Goal: Task Accomplishment & Management: Complete application form

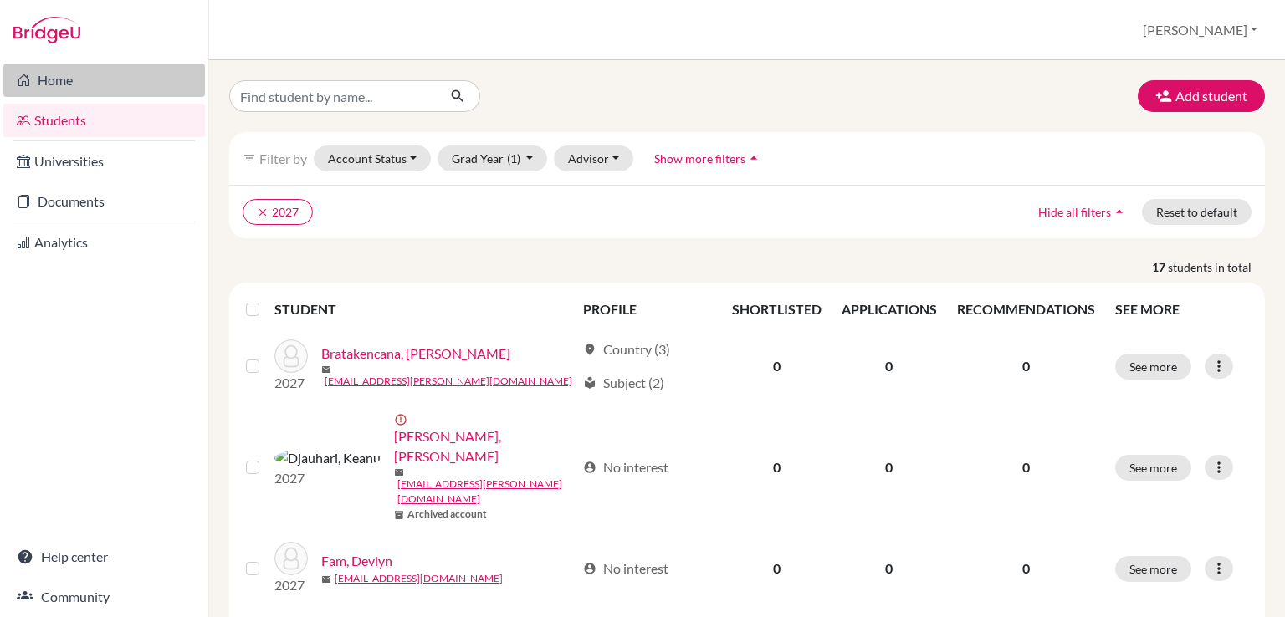
click at [47, 78] on link "Home" at bounding box center [104, 80] width 202 height 33
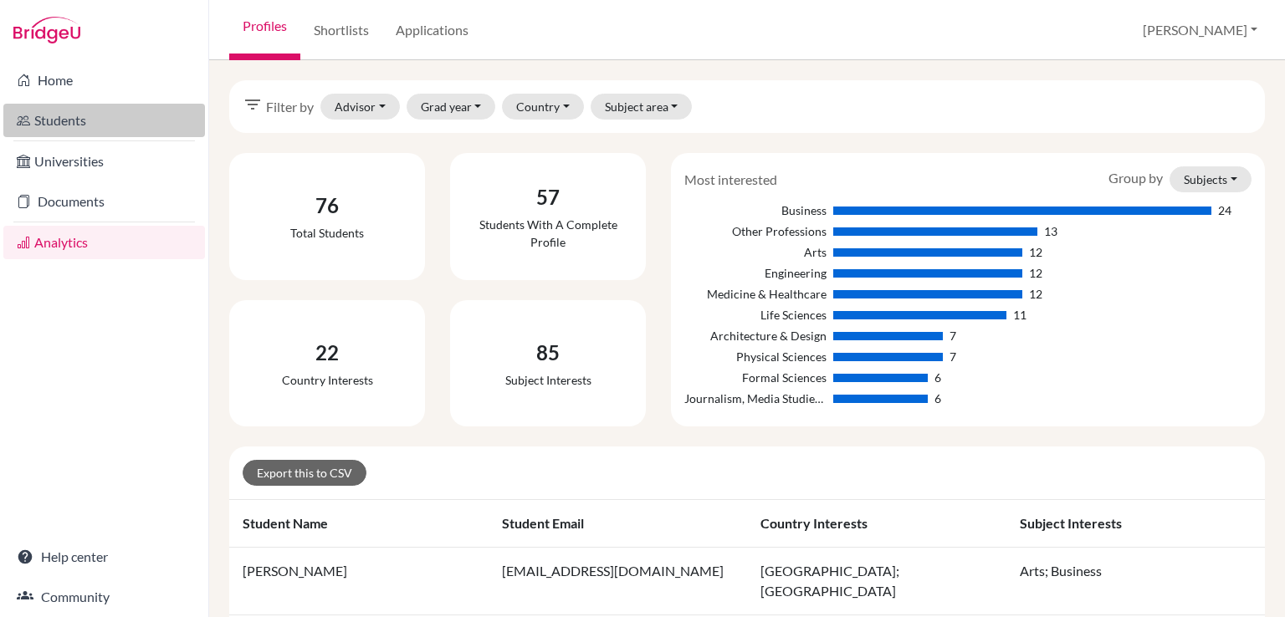
click at [57, 118] on link "Students" at bounding box center [104, 120] width 202 height 33
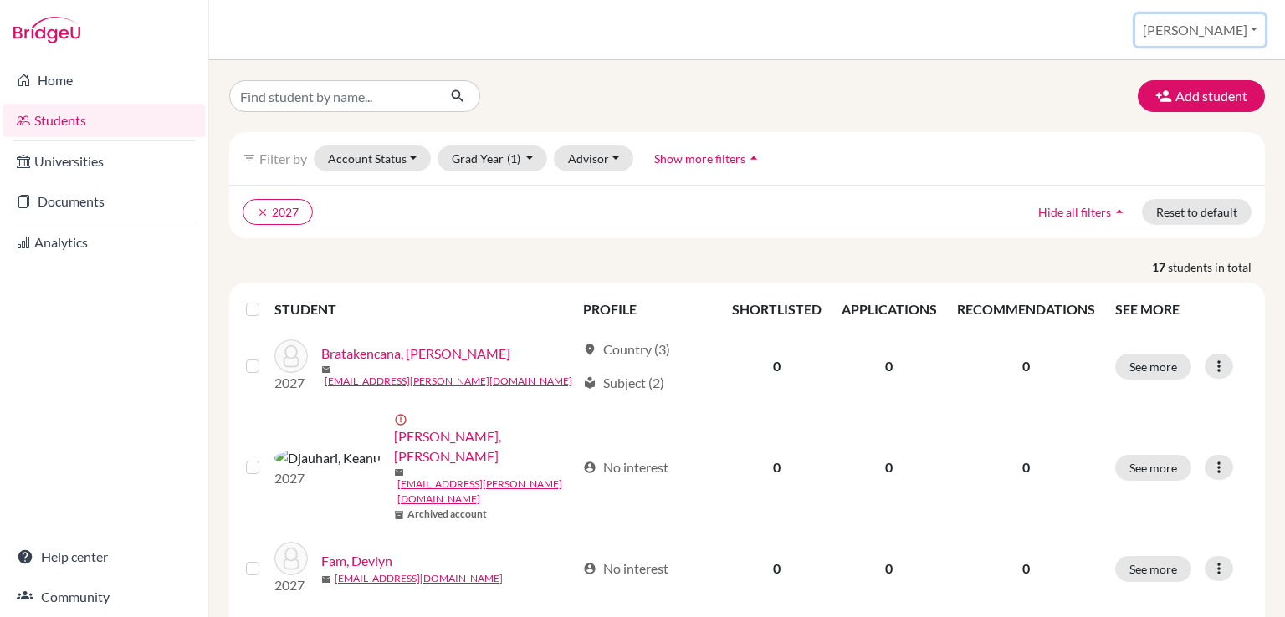
click at [1222, 38] on button "[PERSON_NAME]" at bounding box center [1200, 30] width 130 height 32
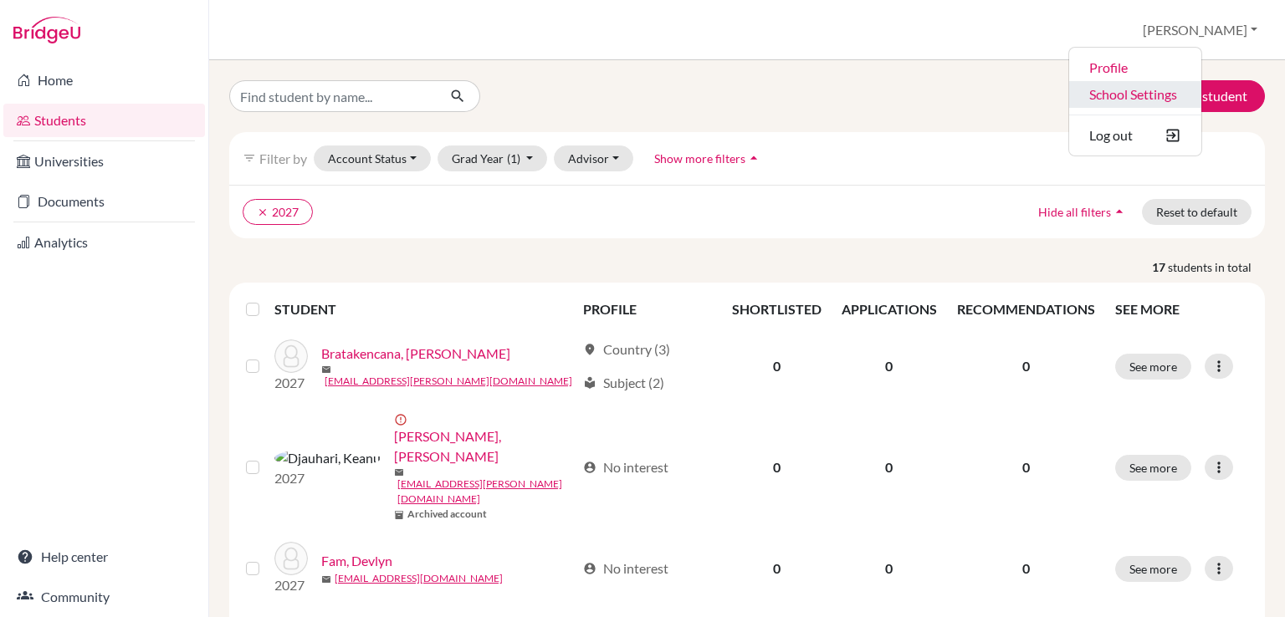
click at [1201, 87] on link "School Settings" at bounding box center [1135, 94] width 132 height 27
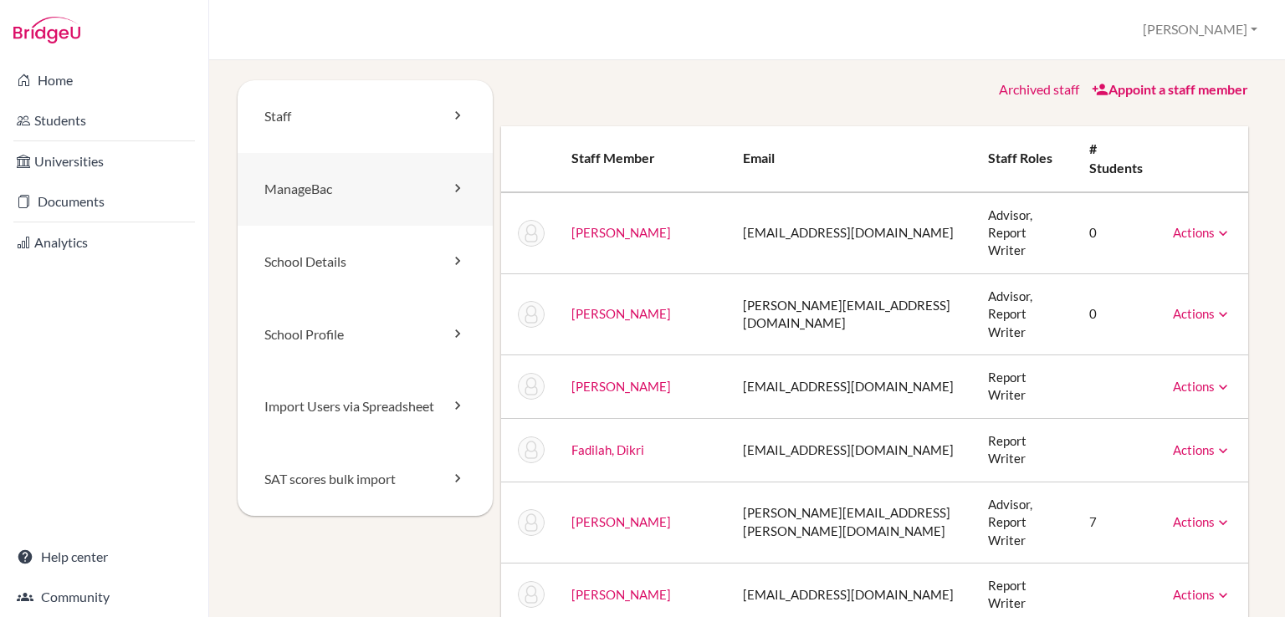
click at [316, 192] on link "ManageBac" at bounding box center [365, 189] width 255 height 73
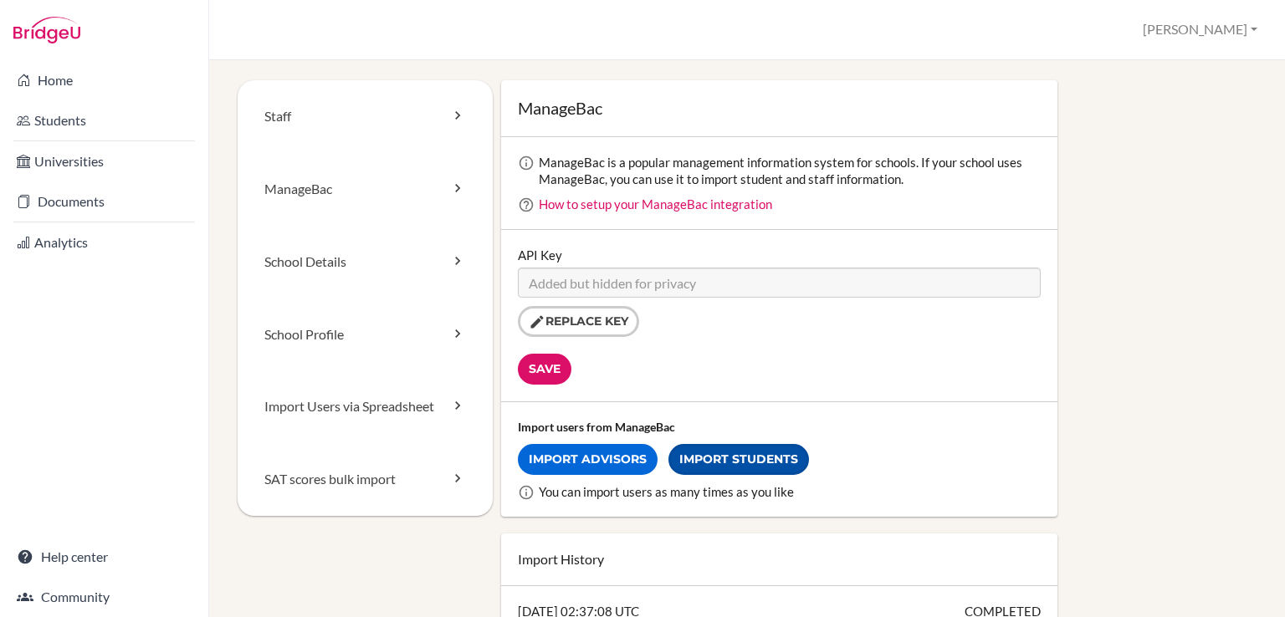
click at [754, 459] on link "Import Students" at bounding box center [738, 459] width 141 height 31
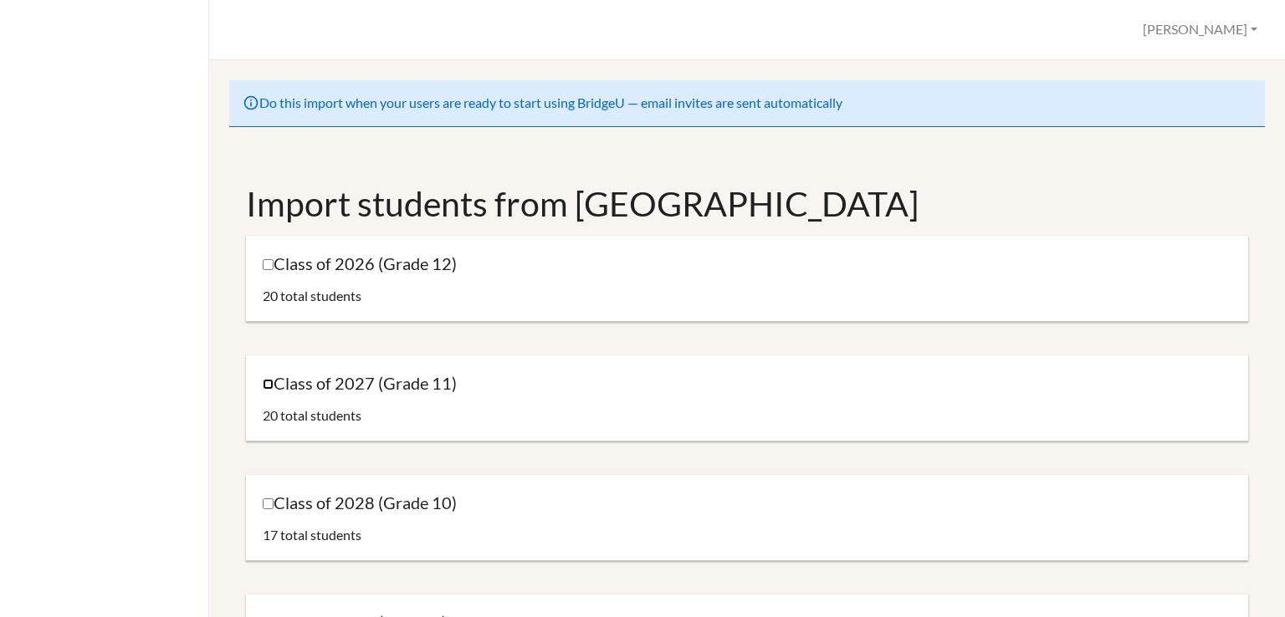
click at [267, 383] on input "Class of 2027 (Grade 11)" at bounding box center [268, 384] width 11 height 11
checkbox input "true"
click at [1282, 282] on div "Do this import when your users are ready to start using BridgeU — email invites…" at bounding box center [747, 338] width 1076 height 557
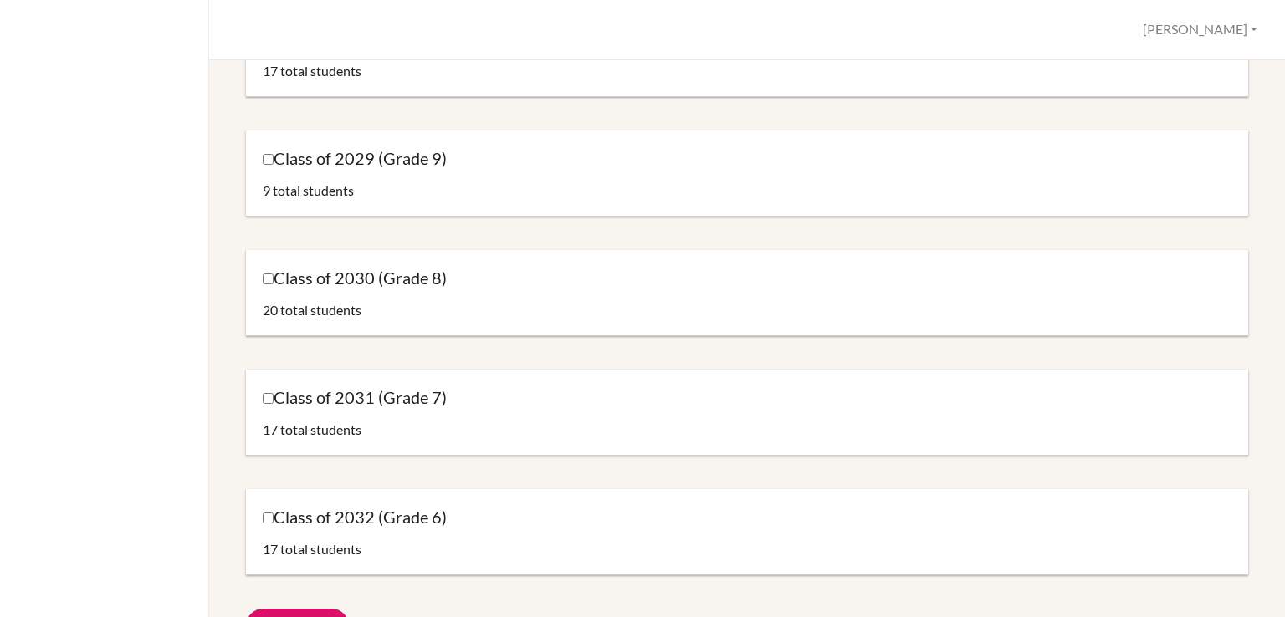
scroll to position [590, 0]
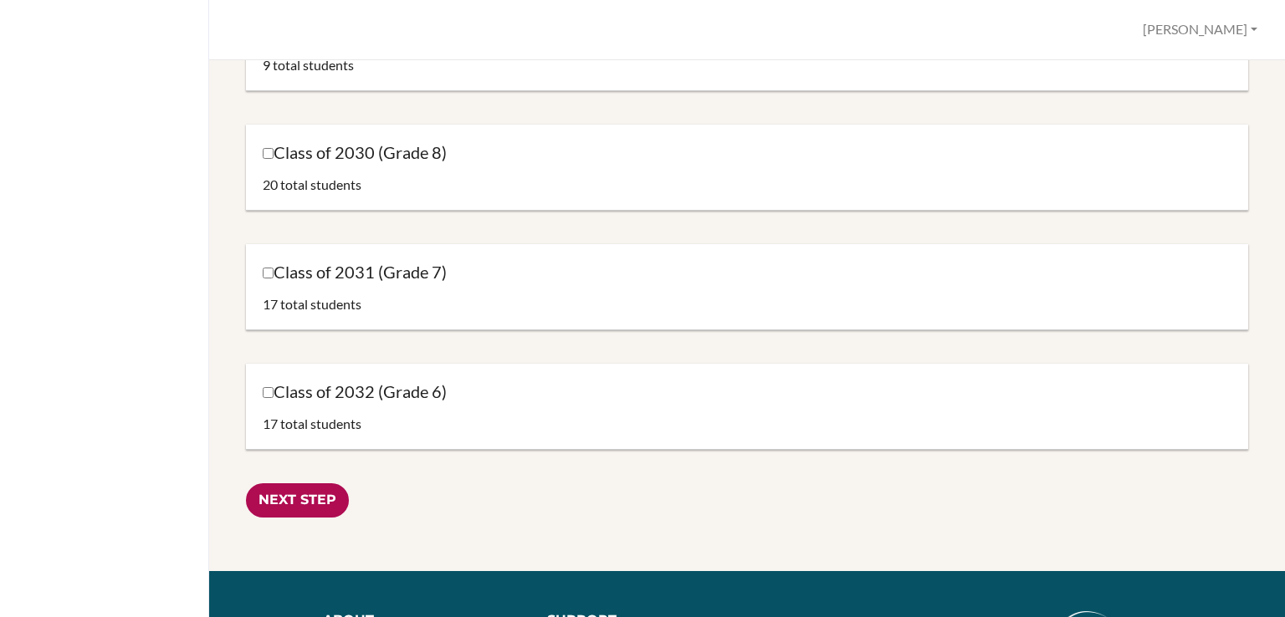
click at [326, 498] on input "Next Step" at bounding box center [297, 500] width 103 height 34
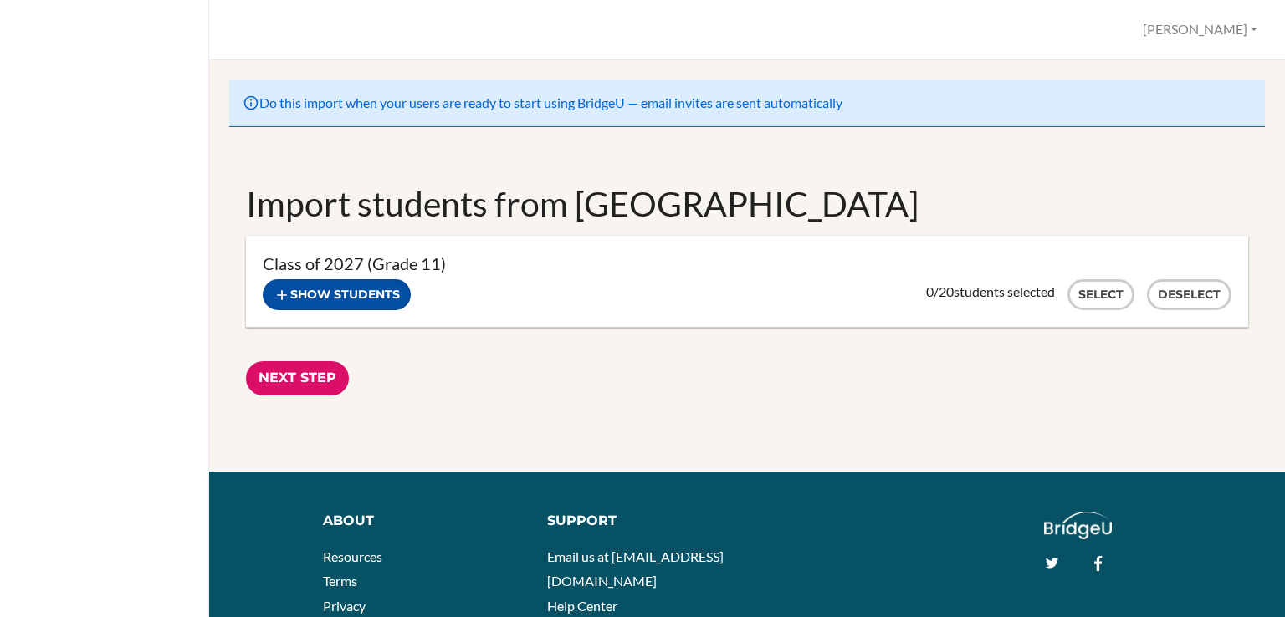
click at [367, 305] on button "Show students" at bounding box center [337, 294] width 148 height 31
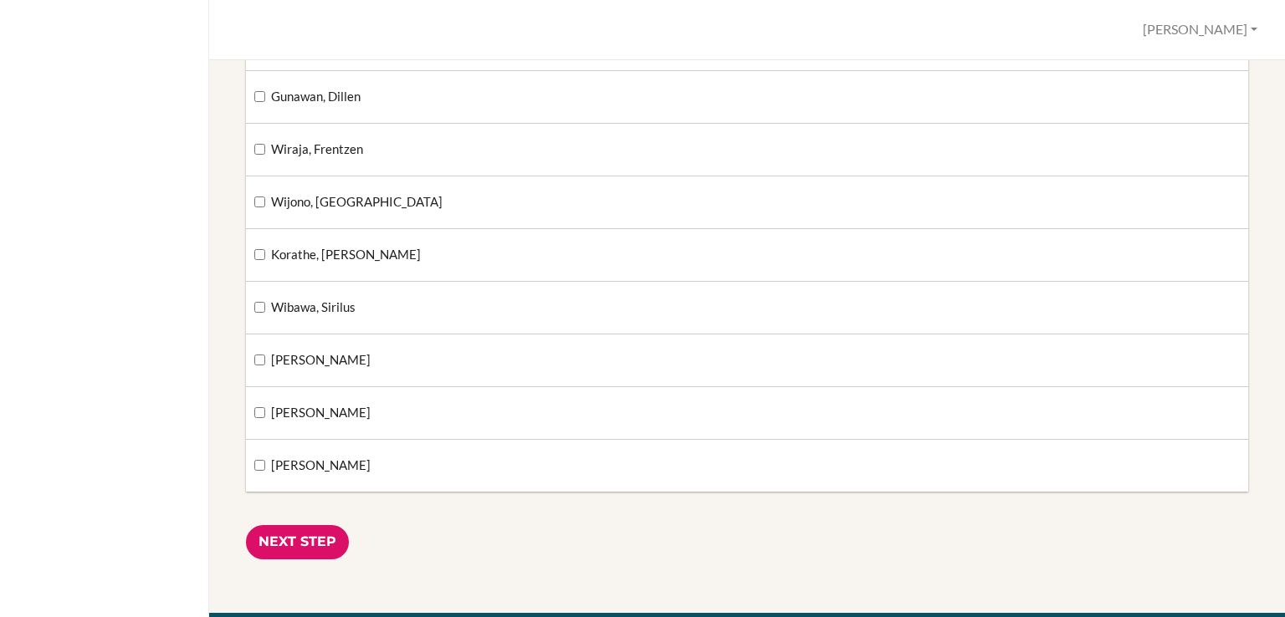
scroll to position [852, 0]
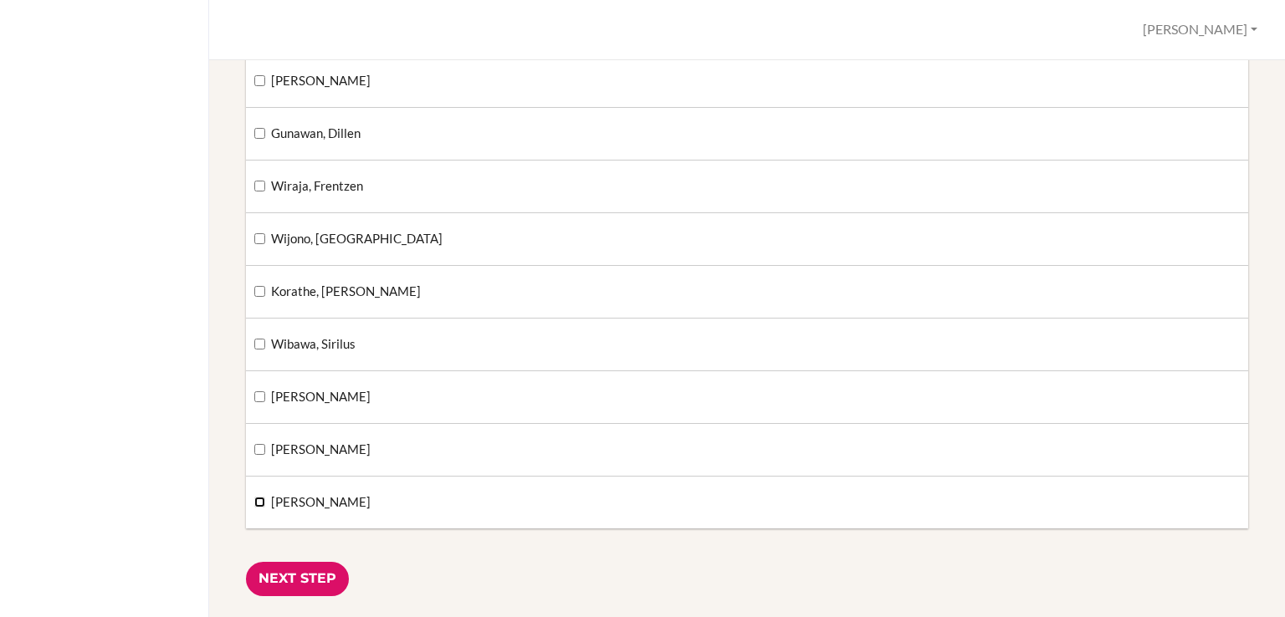
click at [261, 503] on input "[PERSON_NAME]" at bounding box center [259, 502] width 11 height 11
checkbox input "true"
click at [259, 451] on input "[PERSON_NAME]" at bounding box center [259, 449] width 11 height 11
checkbox input "true"
click at [258, 398] on input "[PERSON_NAME]" at bounding box center [259, 396] width 11 height 11
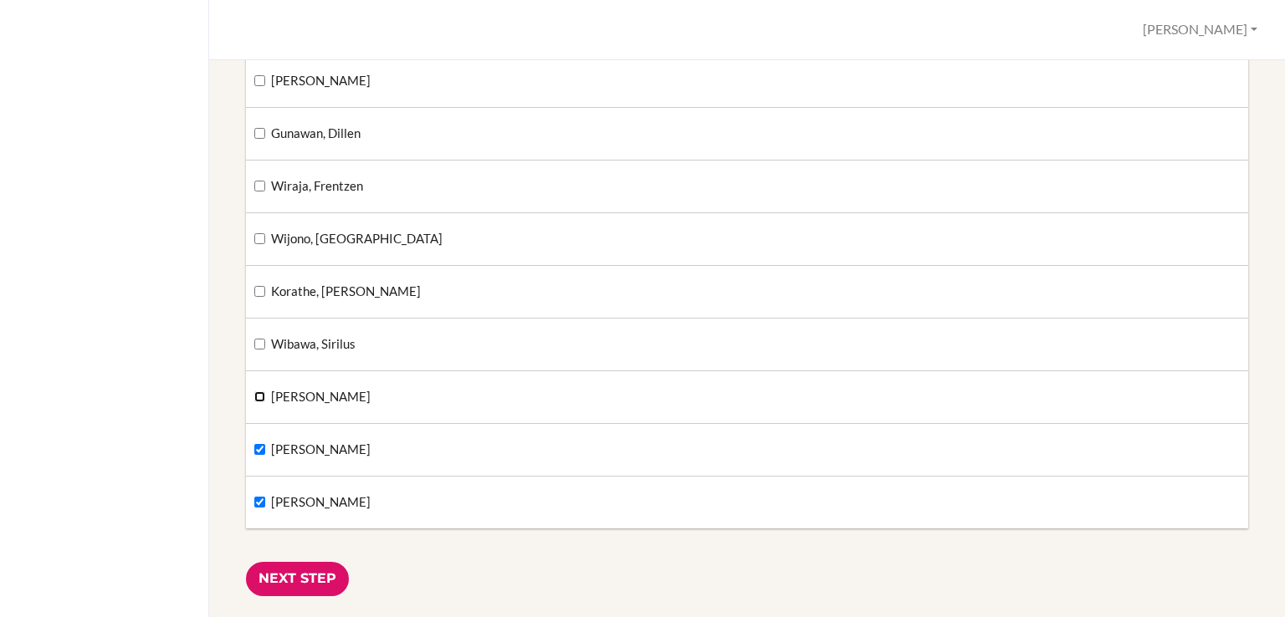
checkbox input "true"
click at [308, 570] on input "Next Step" at bounding box center [297, 579] width 103 height 34
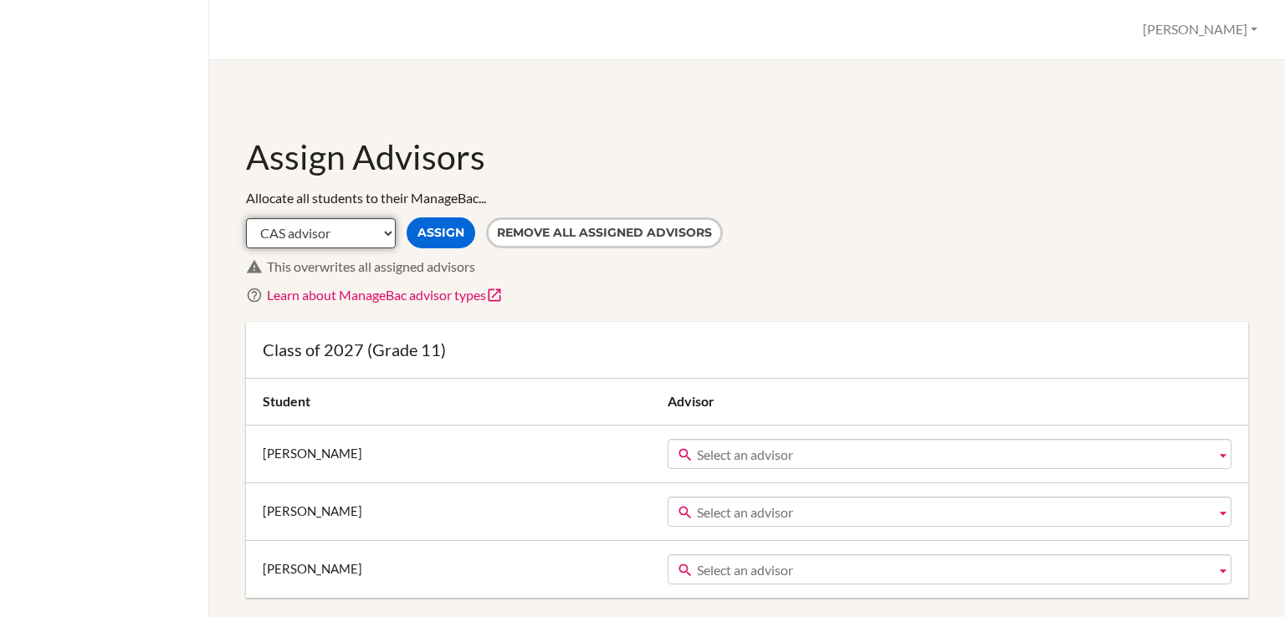
click at [386, 232] on select "CAS advisor EE advisor Homeroom advisor TOK advisor" at bounding box center [321, 233] width 150 height 30
click at [589, 289] on div "Learn about ManageBac advisor types" at bounding box center [757, 295] width 981 height 19
click at [1215, 456] on b at bounding box center [1222, 454] width 15 height 28
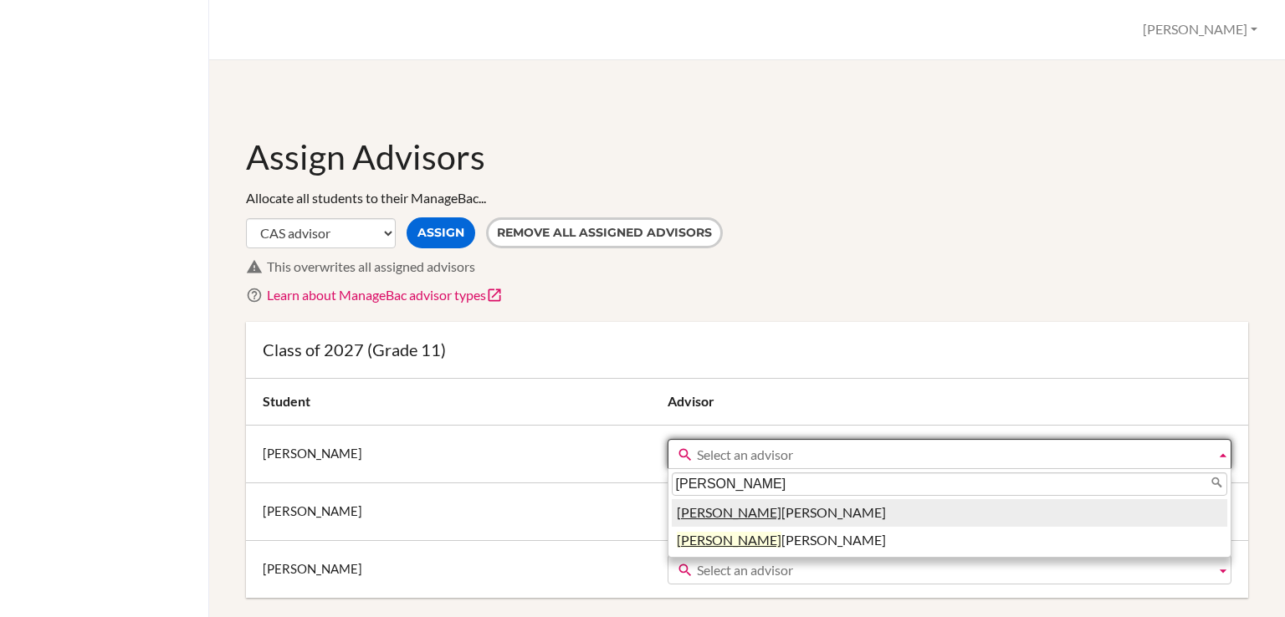
type input "stacey"
click at [757, 509] on li "Stacey Frallicciardi" at bounding box center [949, 513] width 555 height 28
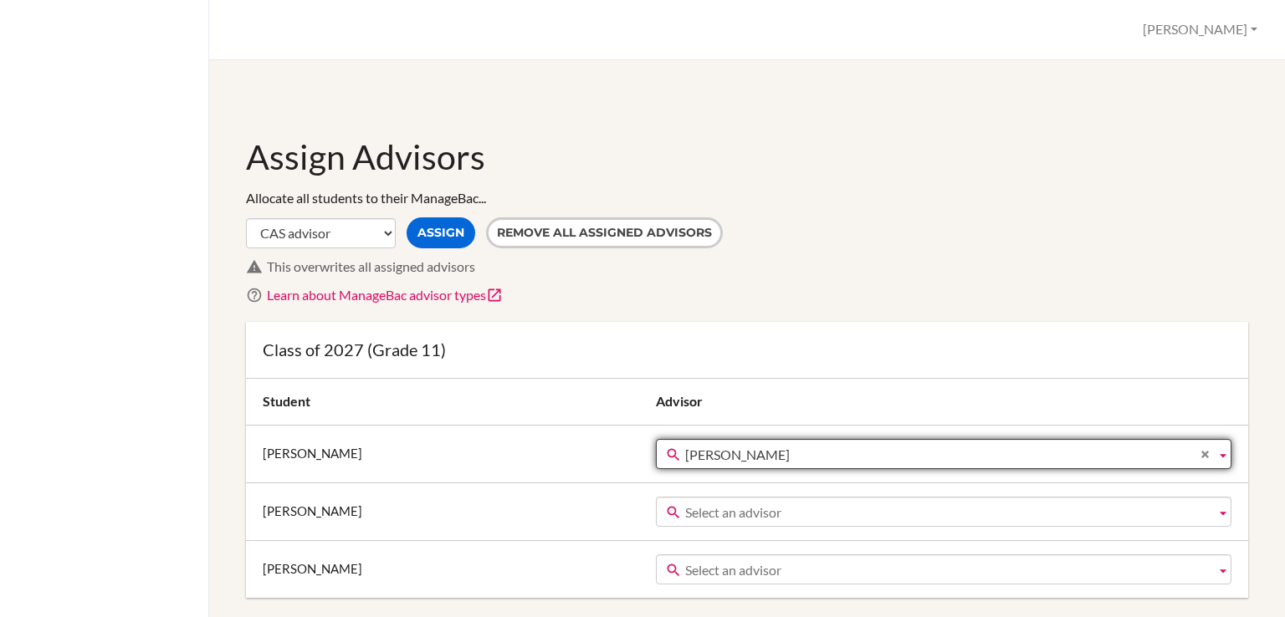
click at [723, 509] on span "Select an advisor" at bounding box center [947, 513] width 524 height 30
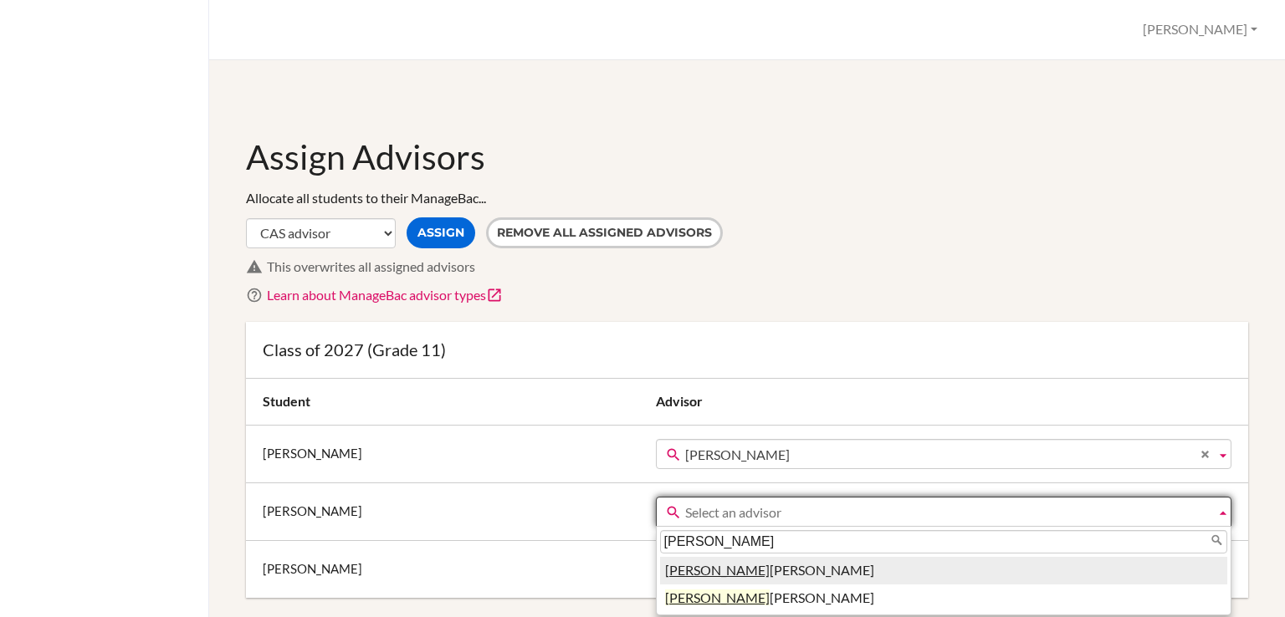
type input "stacey"
click at [725, 566] on li "Stacey Frallicciardi" at bounding box center [943, 571] width 567 height 28
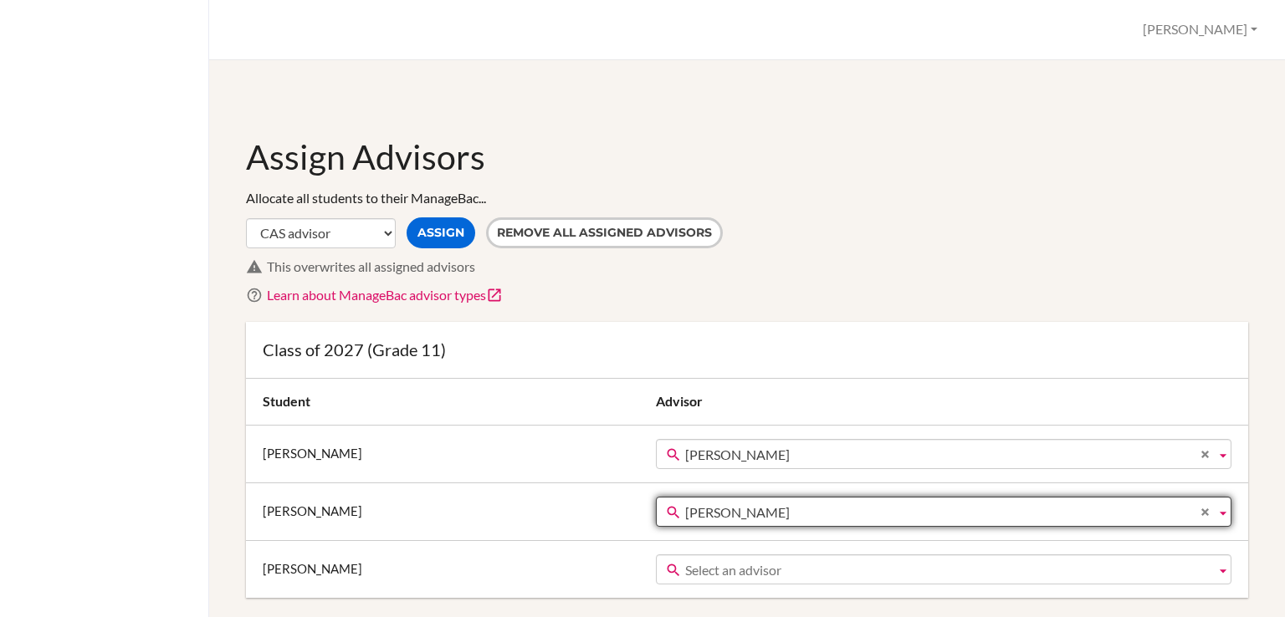
click at [687, 569] on span "Select an advisor" at bounding box center [947, 570] width 524 height 30
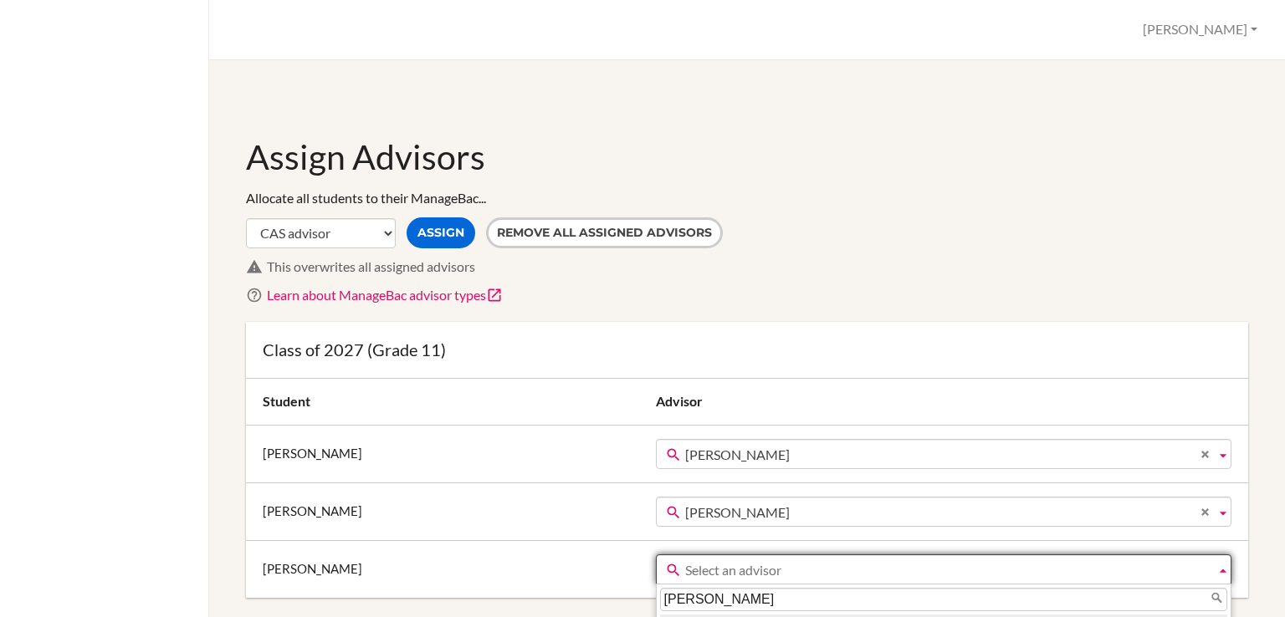
scroll to position [375, 0]
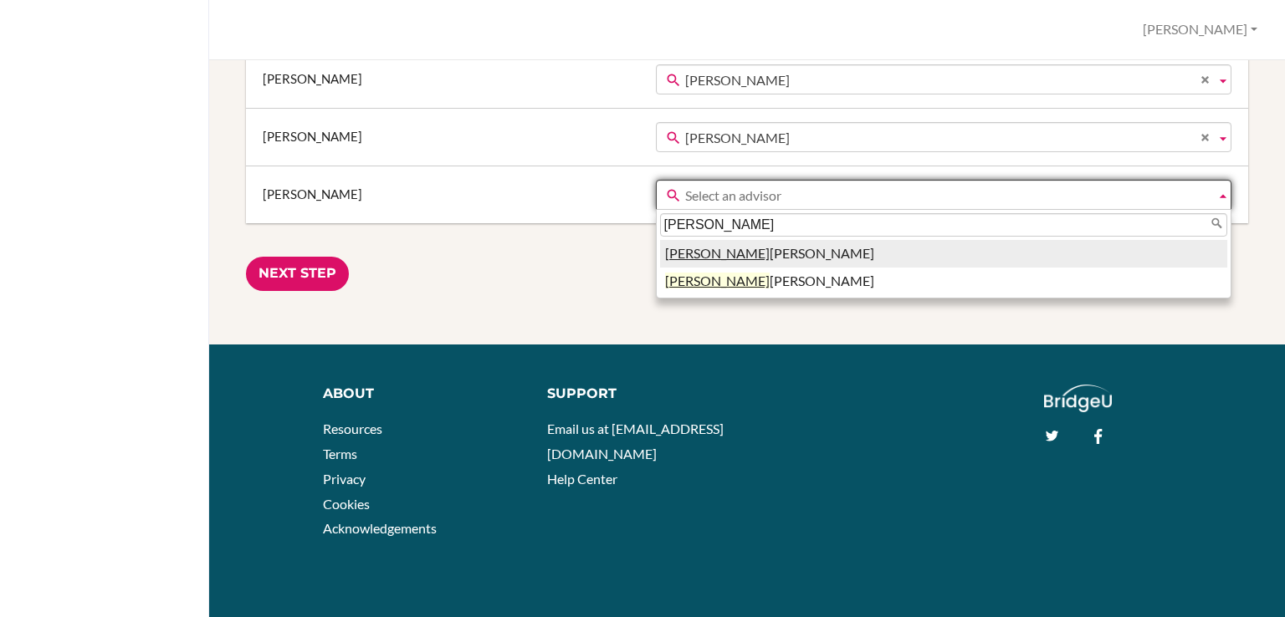
type input "stacey"
click at [686, 258] on em "[PERSON_NAME]" at bounding box center [717, 253] width 105 height 16
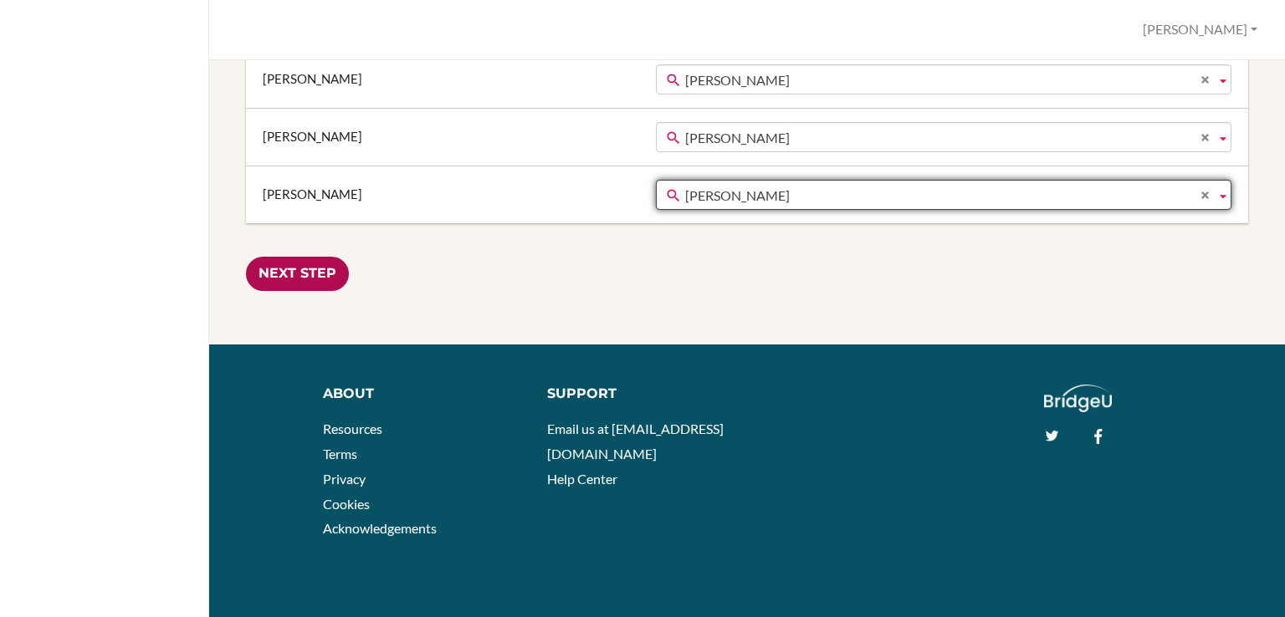
click at [279, 268] on input "Next Step" at bounding box center [297, 274] width 103 height 34
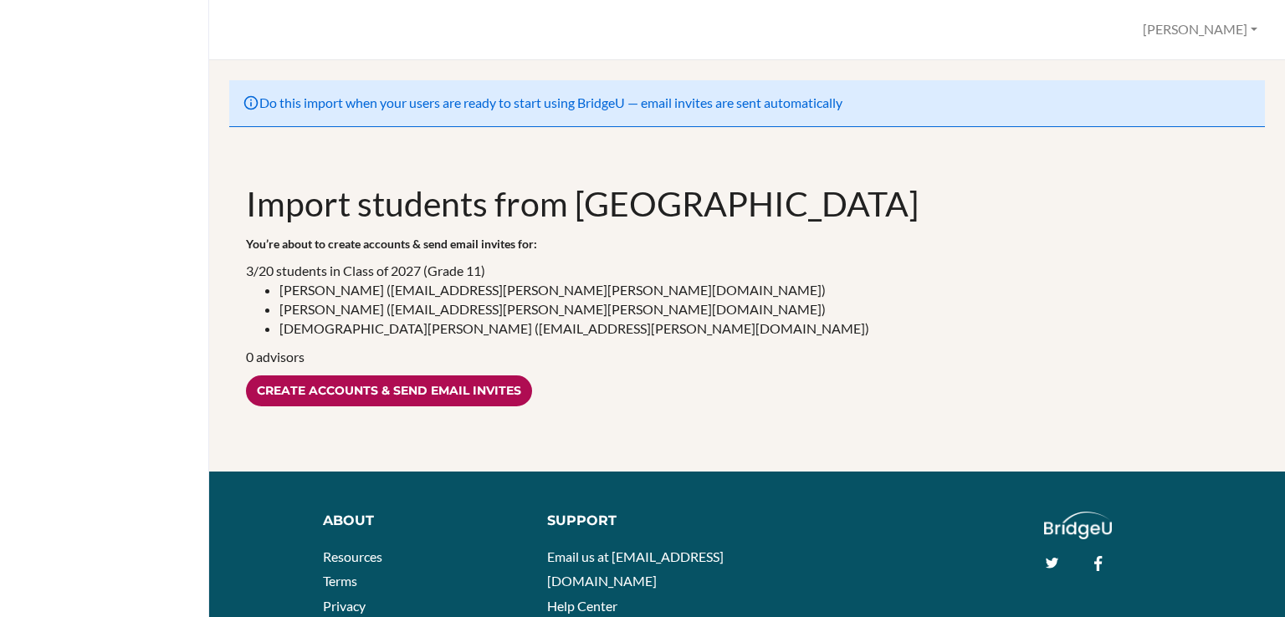
click at [371, 388] on input "Create accounts & send email invites" at bounding box center [389, 391] width 286 height 31
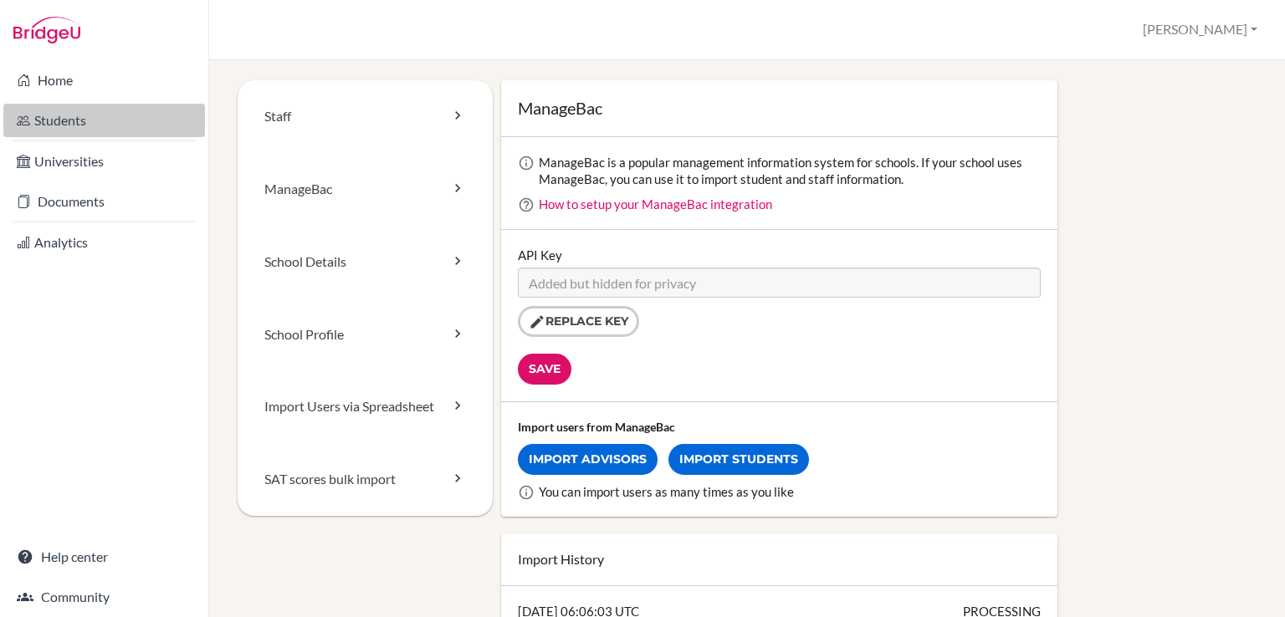
click at [69, 127] on link "Students" at bounding box center [104, 120] width 202 height 33
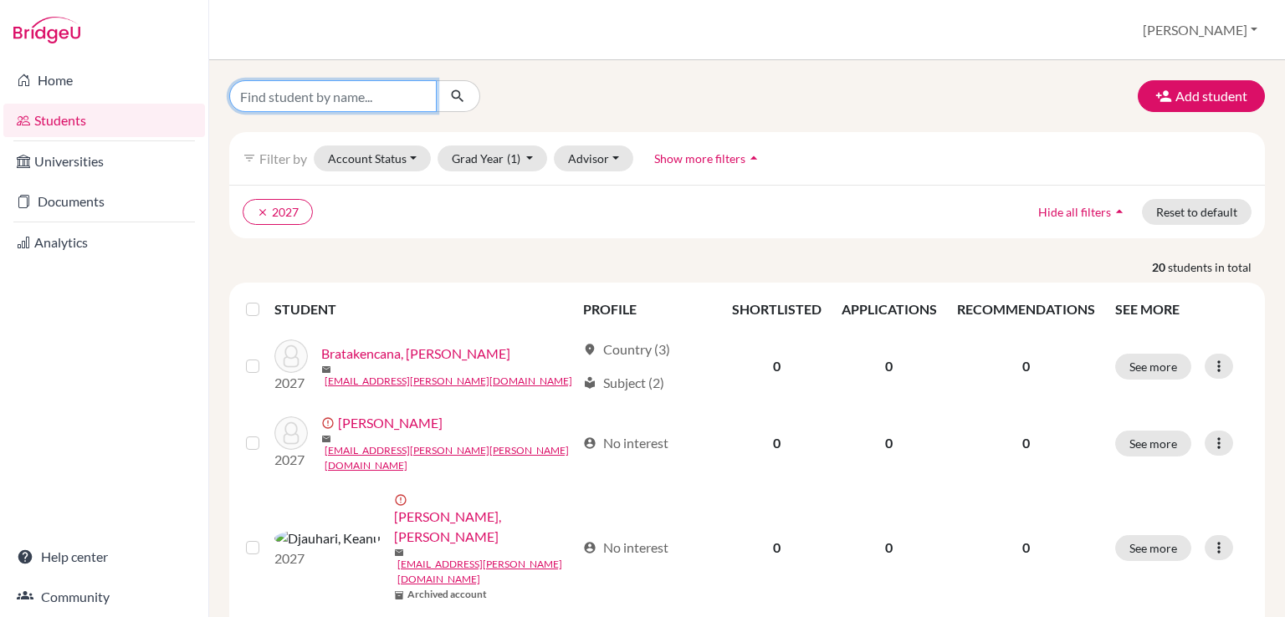
click at [281, 104] on input "Find student by name..." at bounding box center [332, 96] width 207 height 32
drag, startPoint x: 283, startPoint y: 104, endPoint x: 452, endPoint y: 110, distance: 169.0
click at [452, 110] on div "sir" at bounding box center [354, 96] width 251 height 32
click at [422, 105] on input "sir" at bounding box center [332, 96] width 207 height 32
type input "sir"
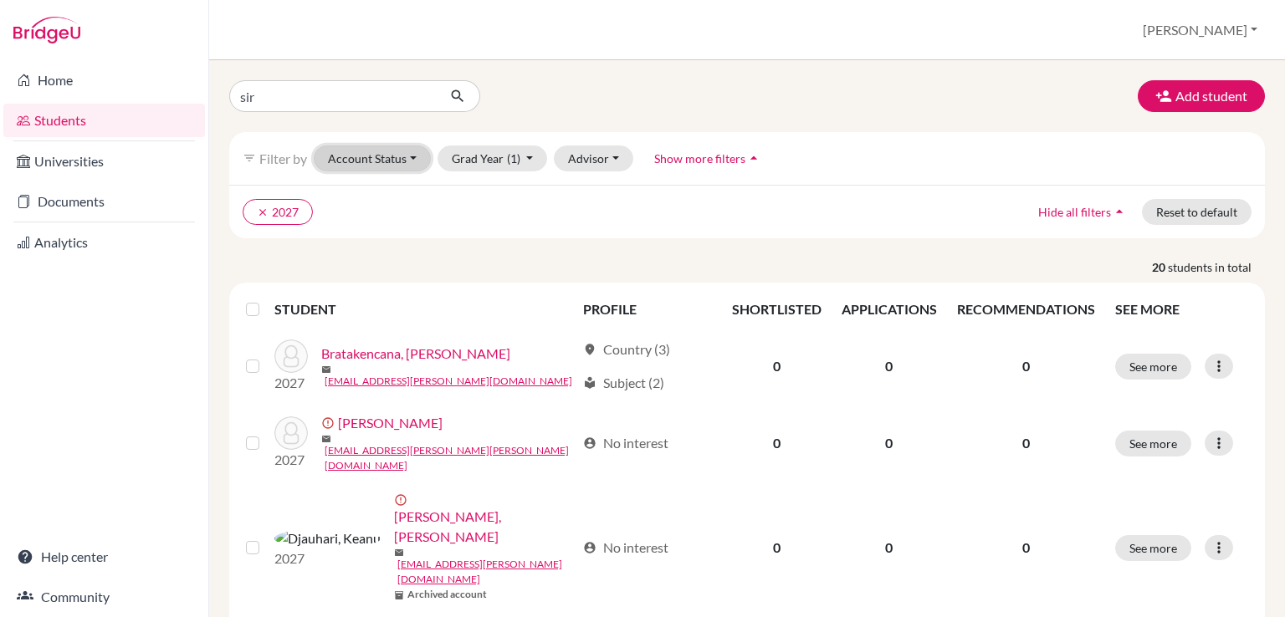
click at [376, 161] on button "Account Status" at bounding box center [372, 159] width 117 height 26
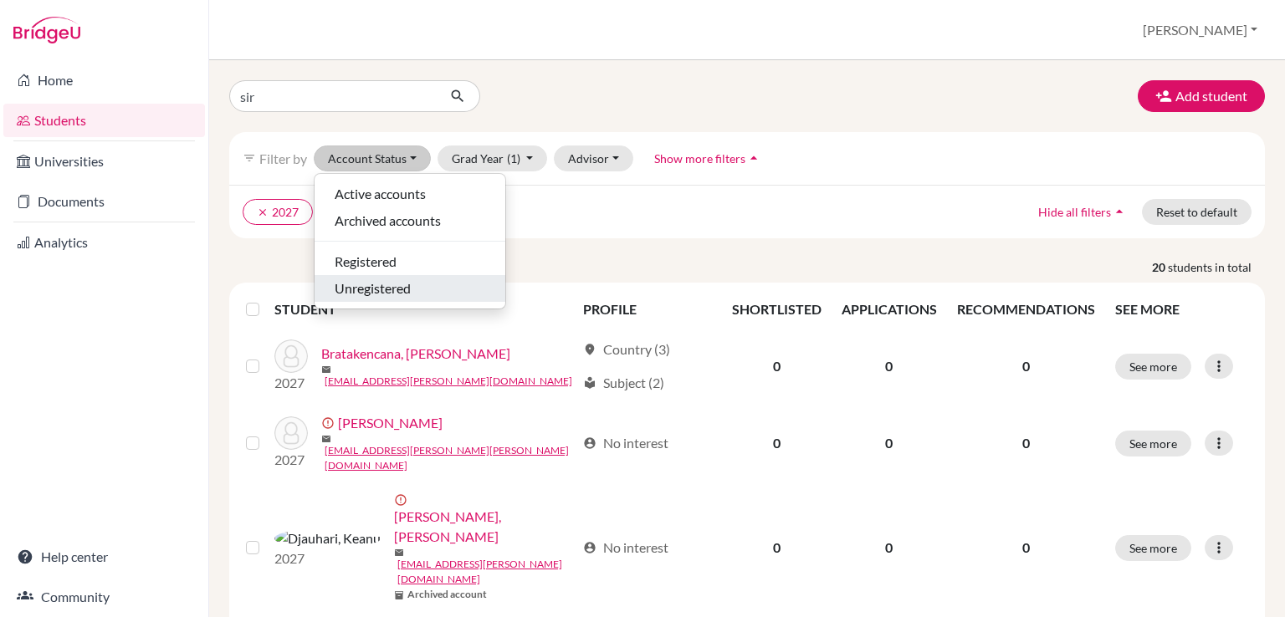
click at [375, 285] on span "Unregistered" at bounding box center [373, 289] width 76 height 20
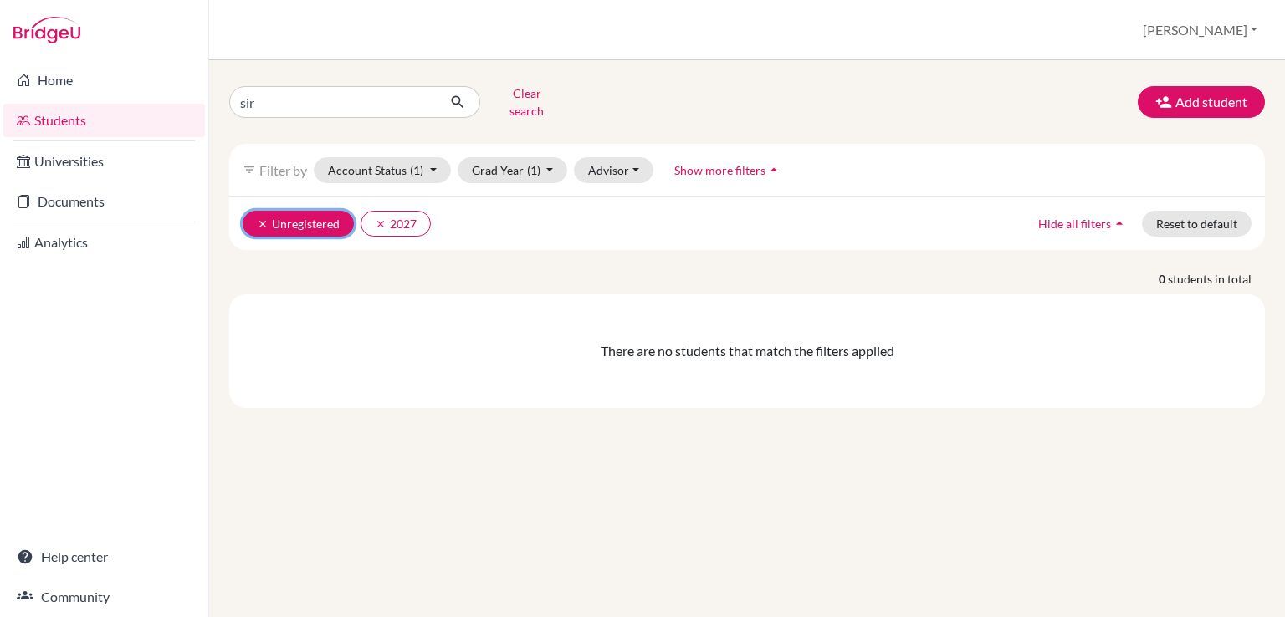
click at [260, 218] on icon "clear" at bounding box center [263, 224] width 12 height 12
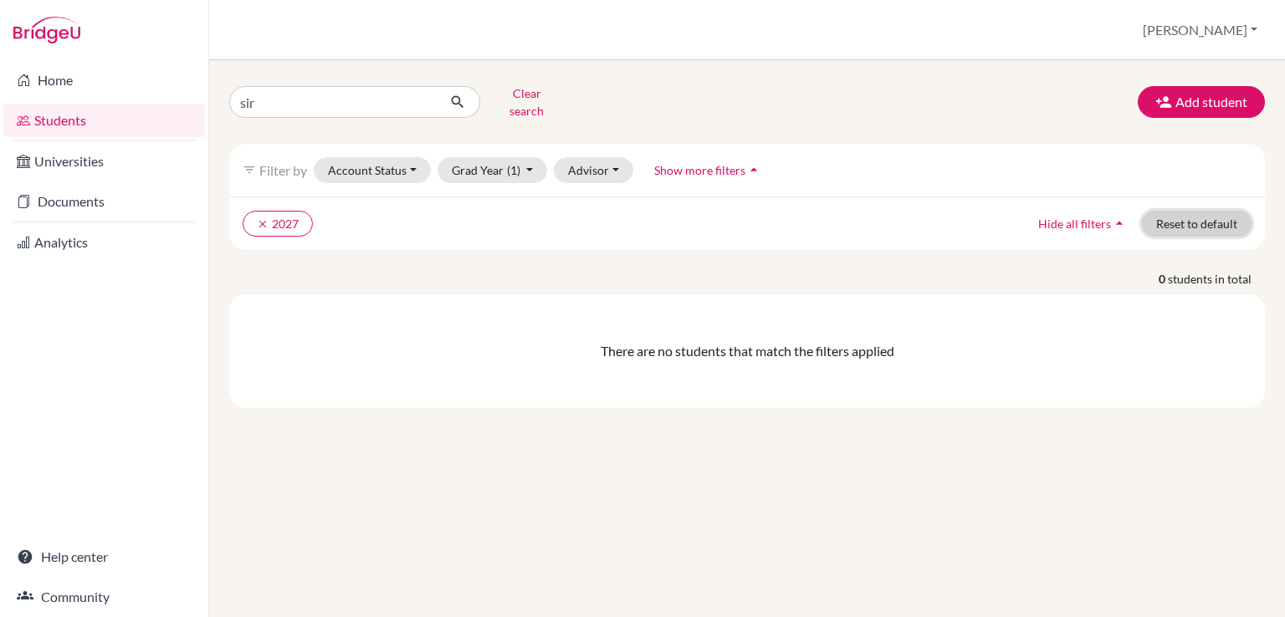
click at [1209, 220] on button "Reset to default" at bounding box center [1197, 224] width 110 height 26
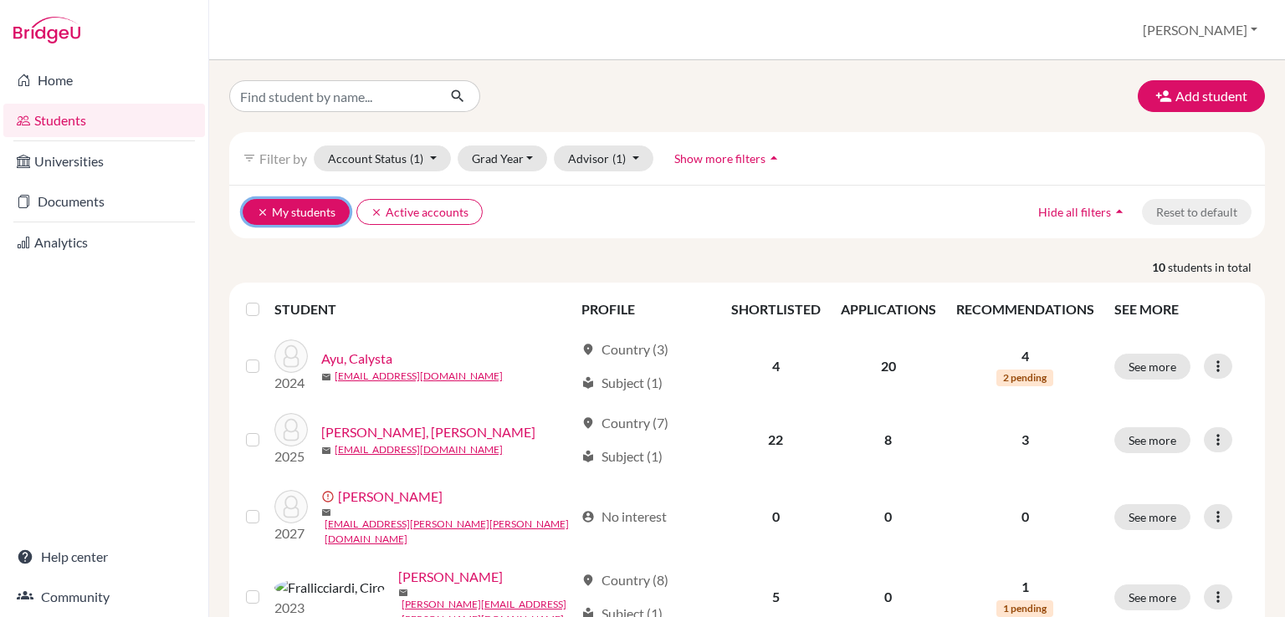
click at [261, 216] on icon "clear" at bounding box center [263, 213] width 12 height 12
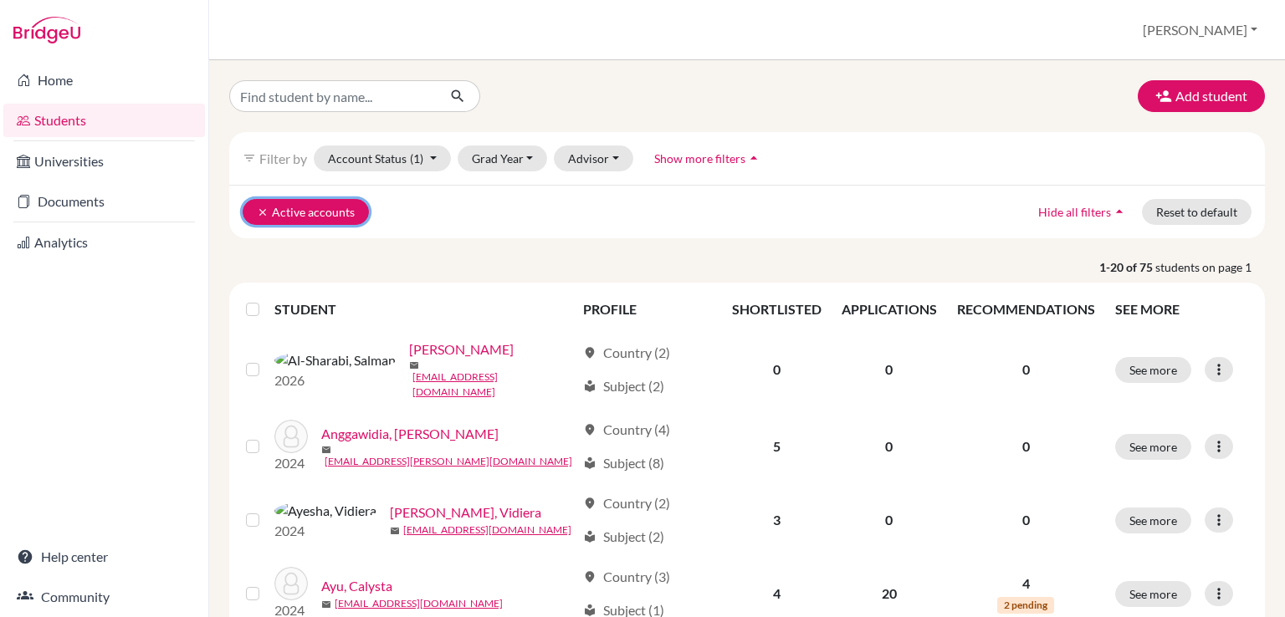
click at [258, 212] on icon "clear" at bounding box center [263, 213] width 12 height 12
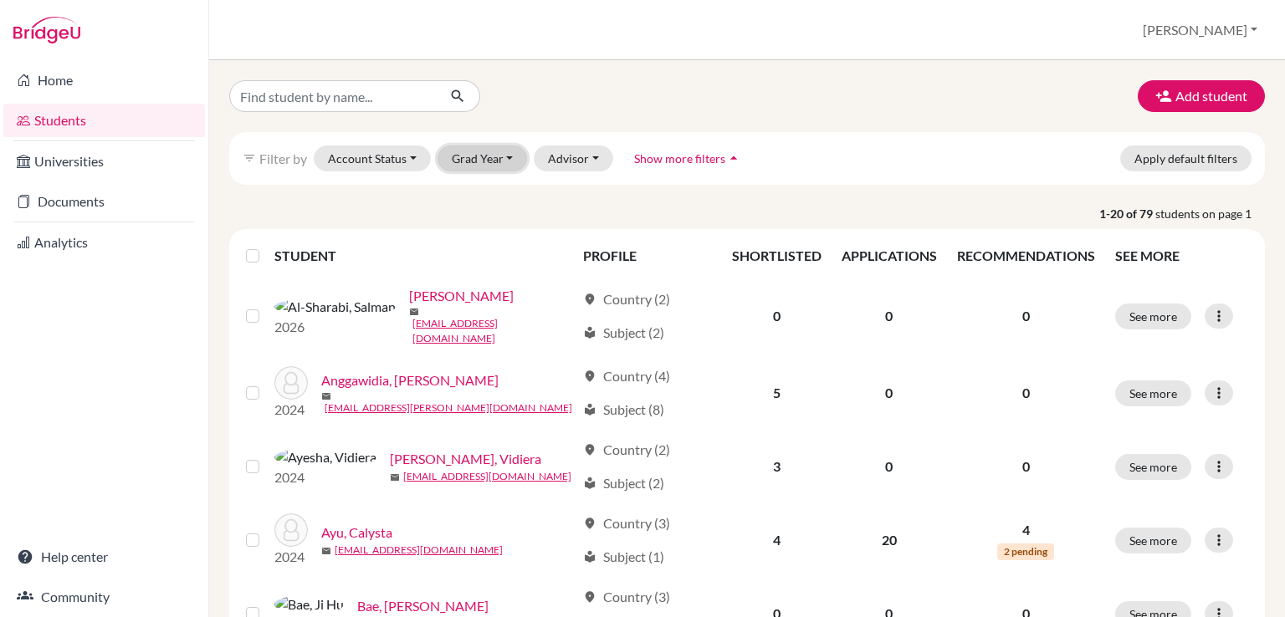
click at [478, 163] on button "Grad Year" at bounding box center [482, 159] width 90 height 26
click at [485, 192] on span "2027" at bounding box center [473, 194] width 30 height 20
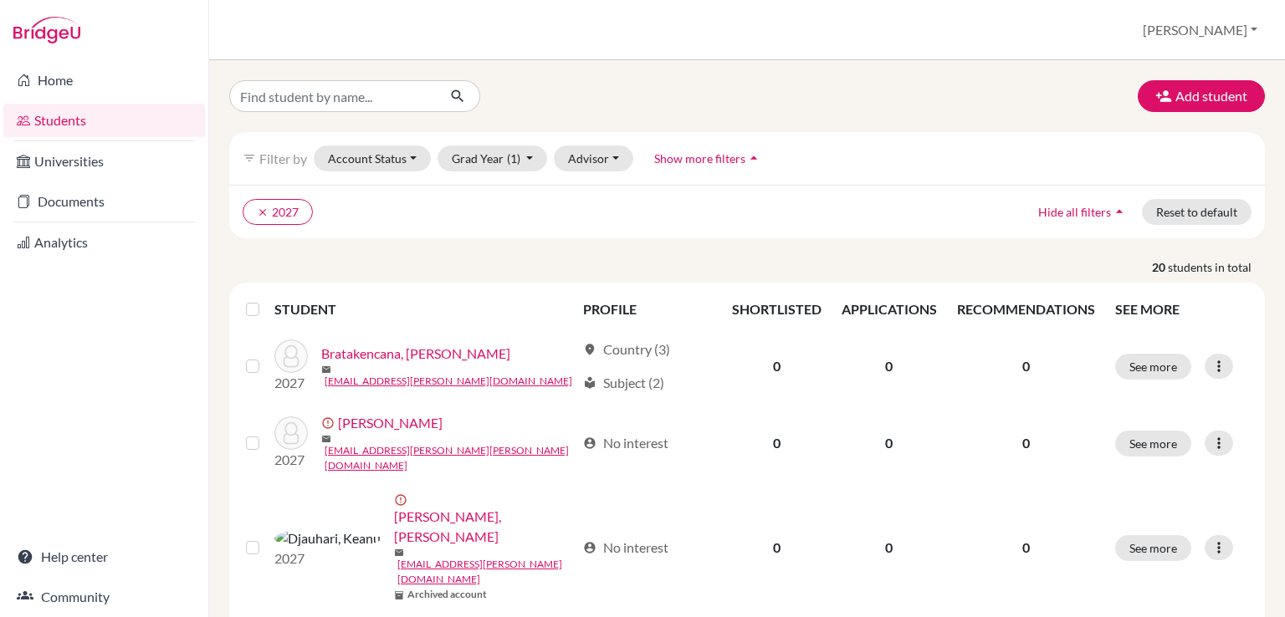
click at [1284, 451] on div "Add student filter_list Filter by Account Status Active accounts Archived accou…" at bounding box center [747, 338] width 1076 height 557
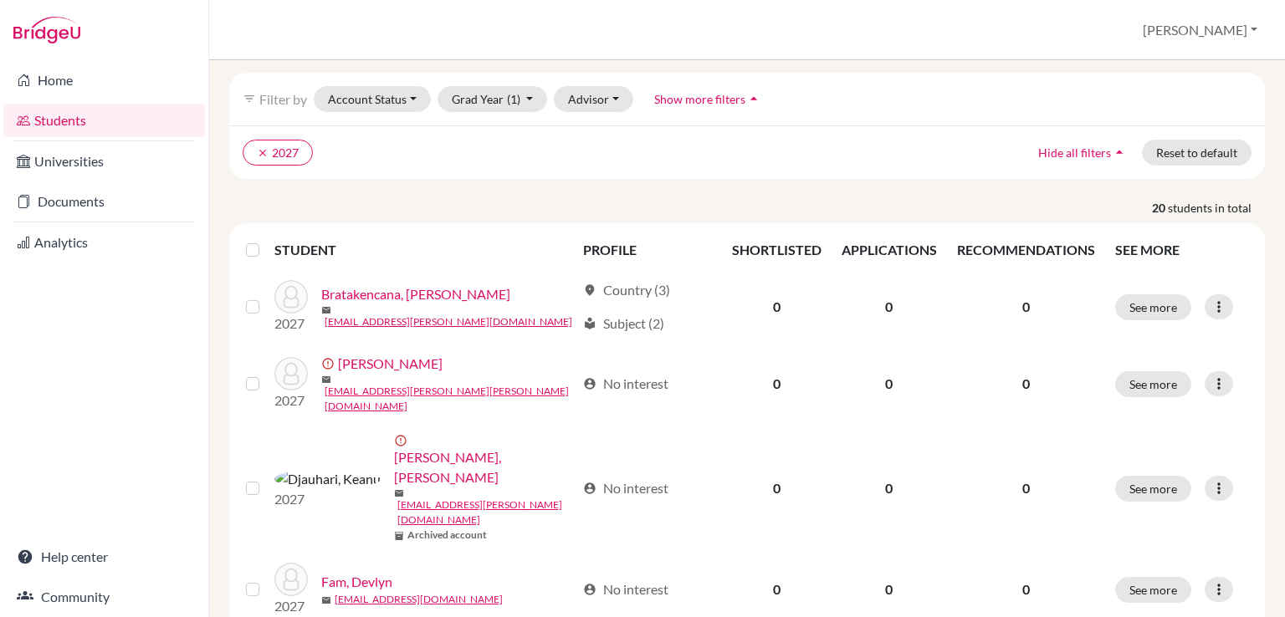
scroll to position [26, 0]
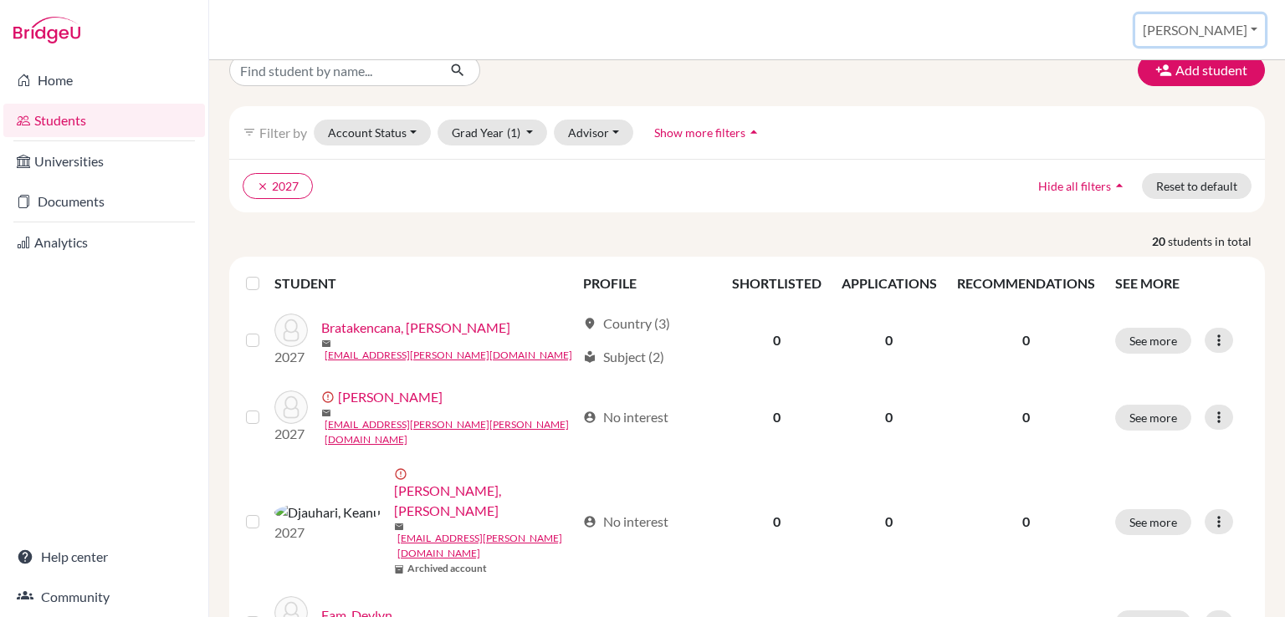
click at [1221, 28] on button "Stacey" at bounding box center [1200, 30] width 130 height 32
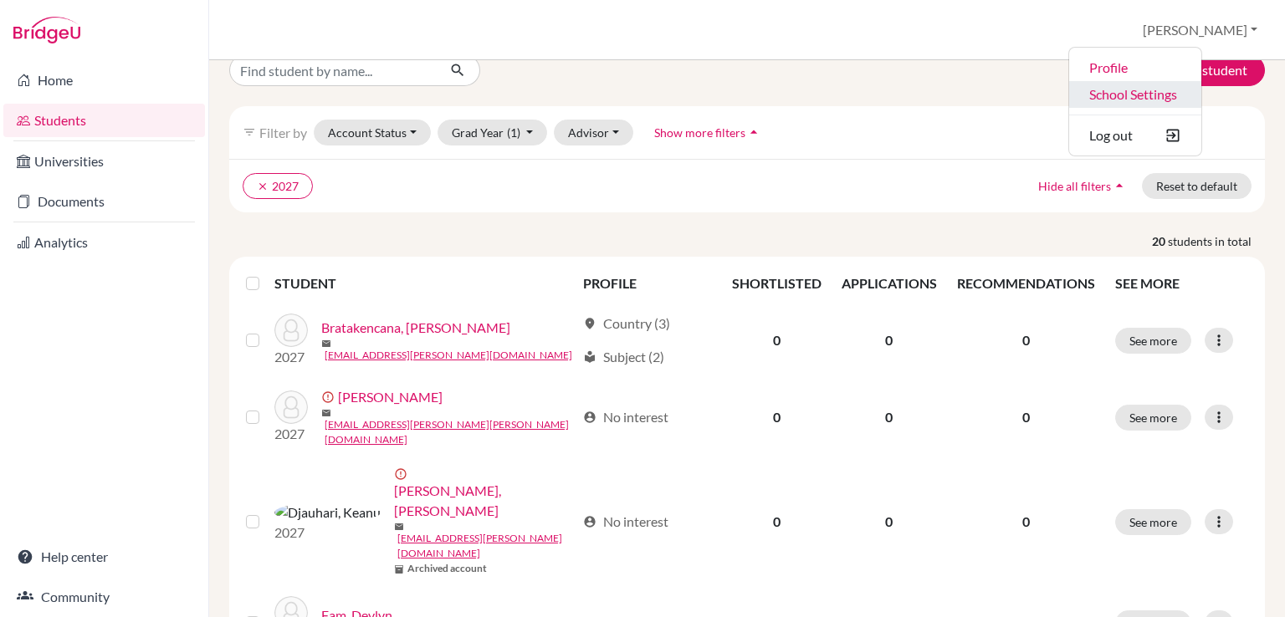
click at [1168, 88] on link "School Settings" at bounding box center [1135, 94] width 132 height 27
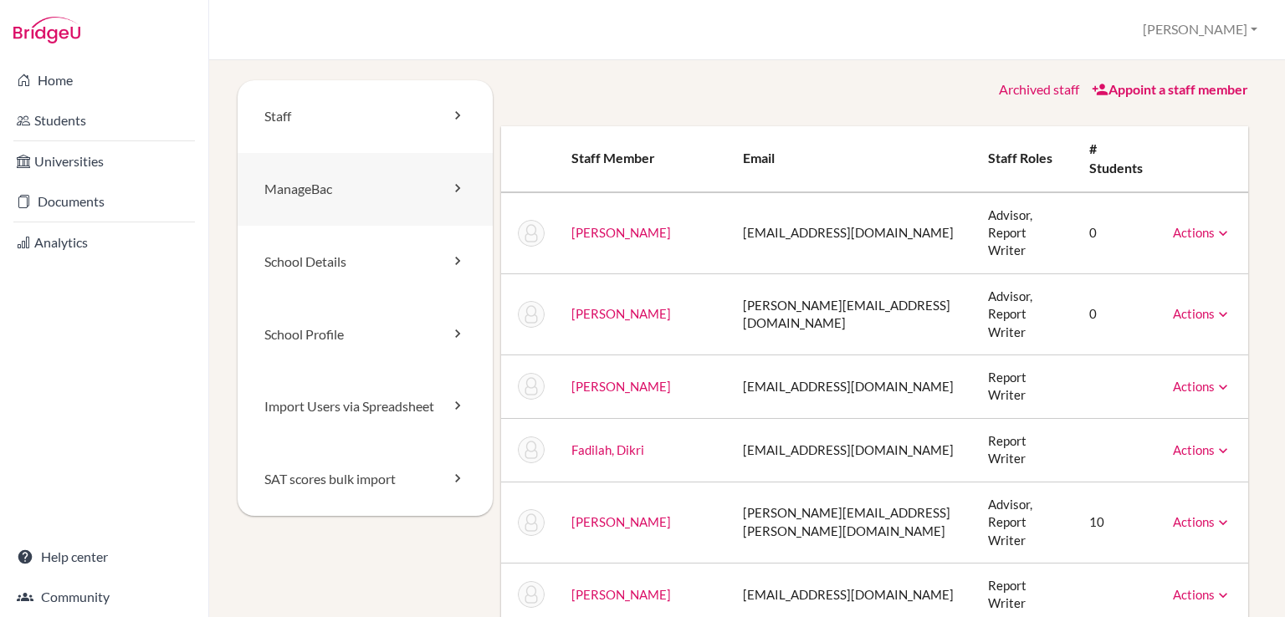
click at [457, 192] on icon at bounding box center [457, 188] width 17 height 17
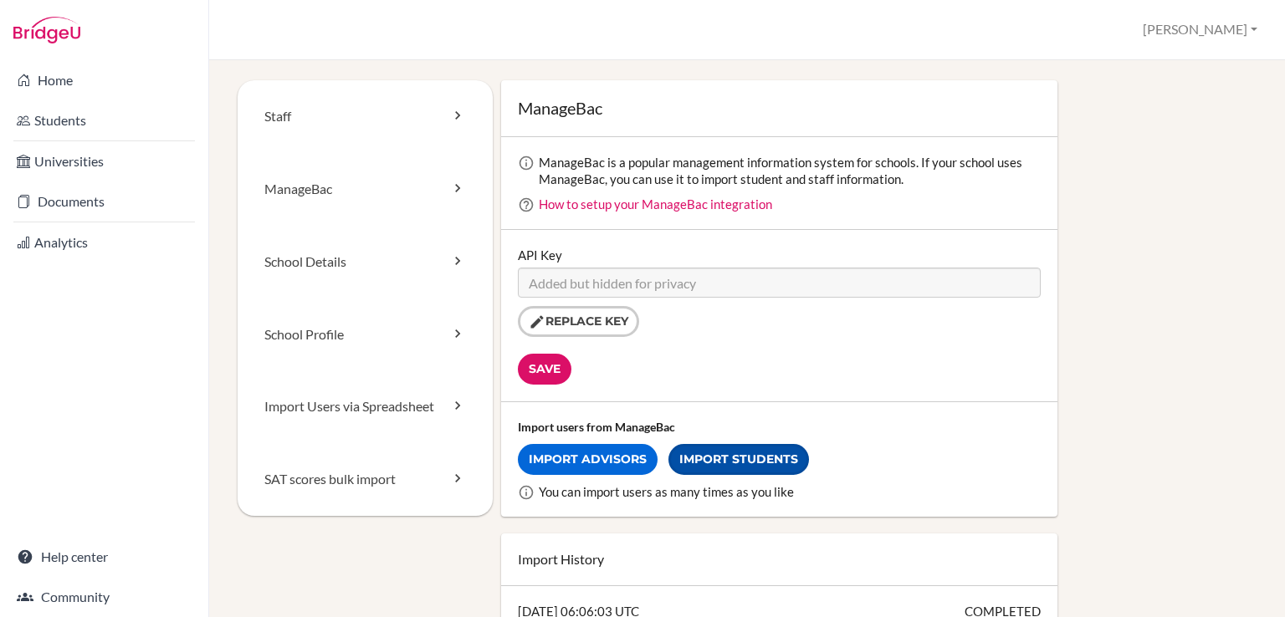
click at [739, 454] on link "Import Students" at bounding box center [738, 459] width 141 height 31
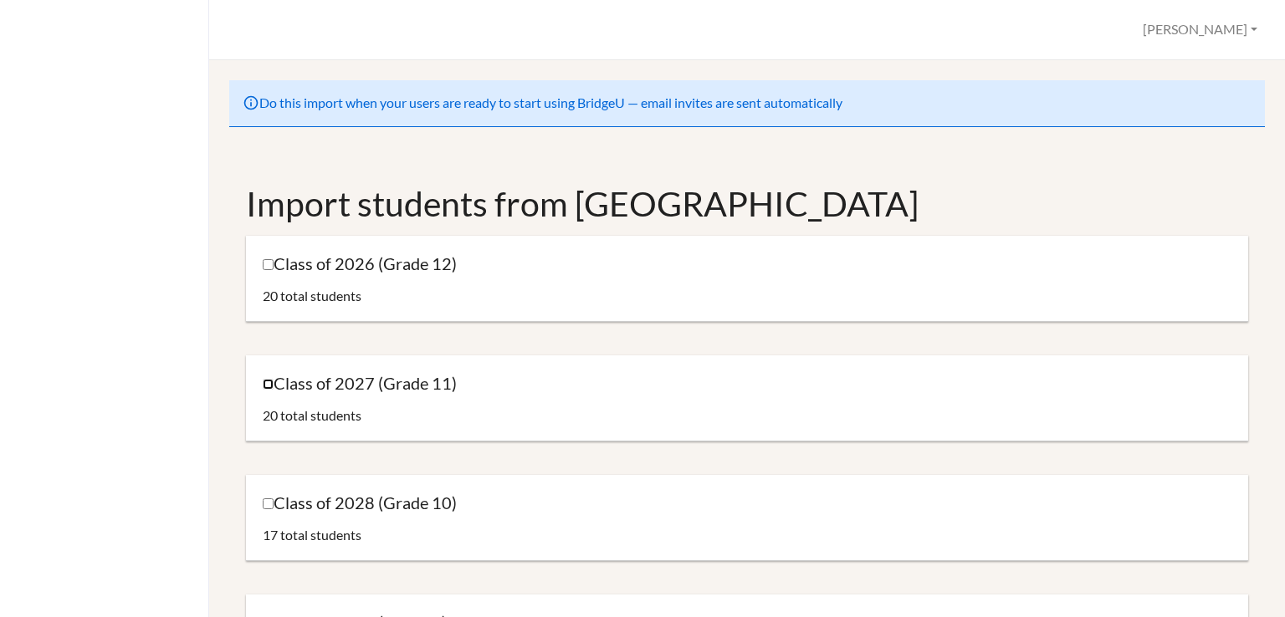
click at [268, 381] on input "Class of 2027 (Grade 11)" at bounding box center [268, 384] width 11 height 11
checkbox input "true"
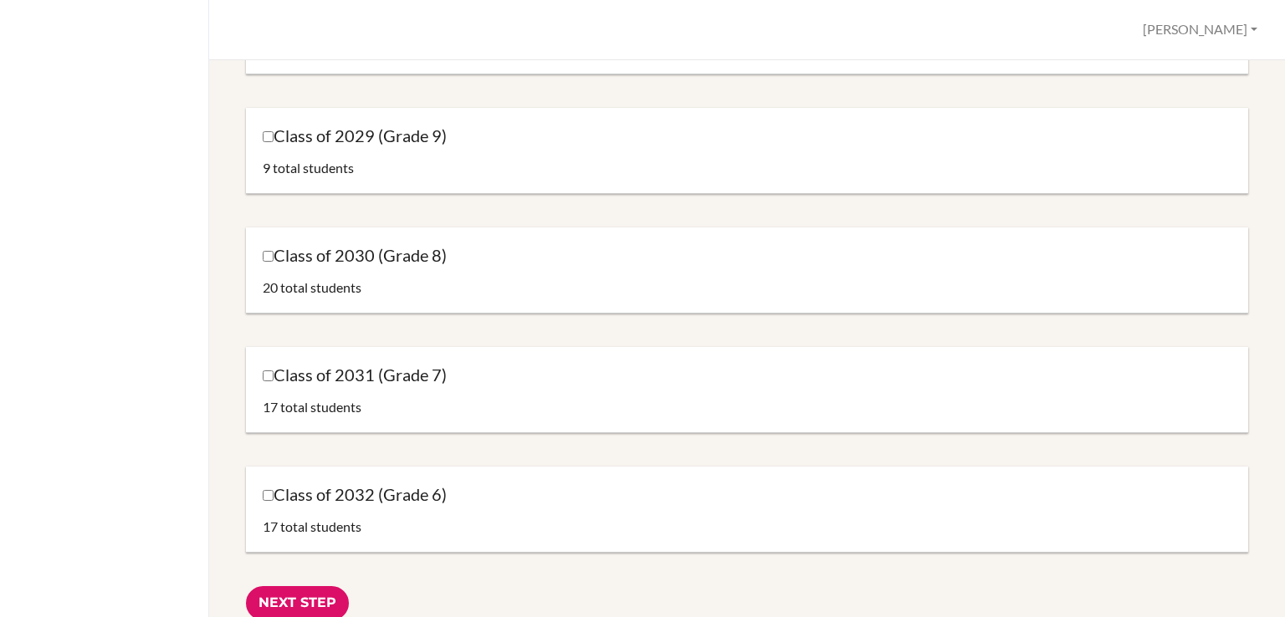
scroll to position [816, 0]
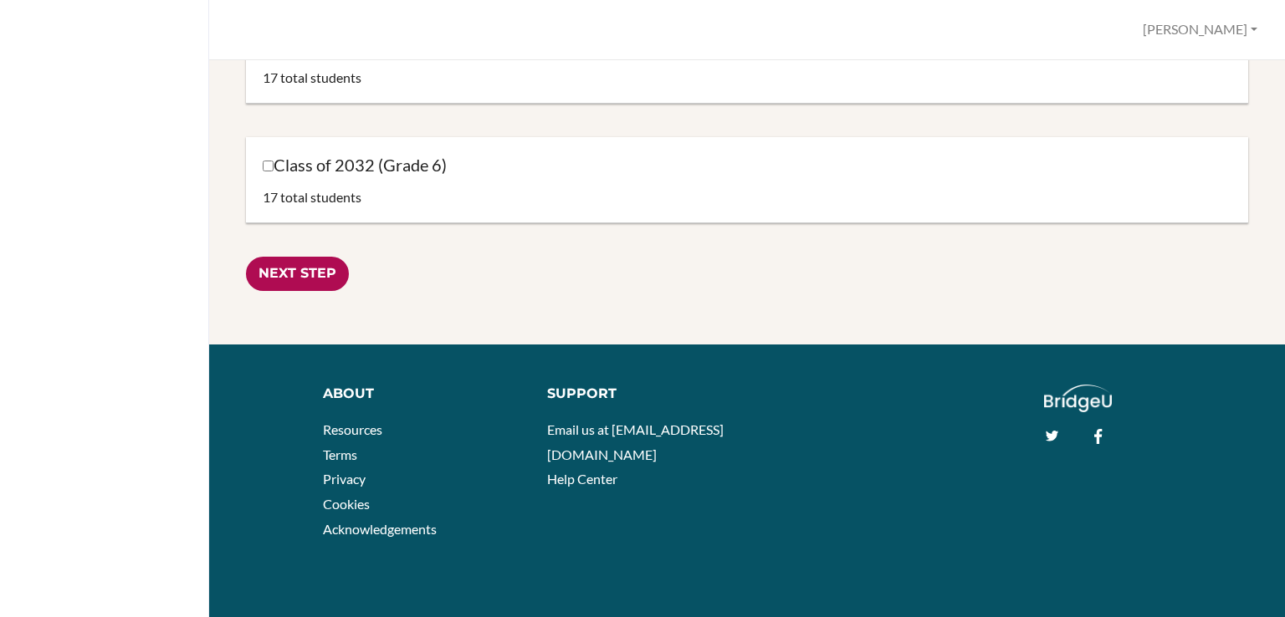
click at [310, 263] on input "Next Step" at bounding box center [297, 274] width 103 height 34
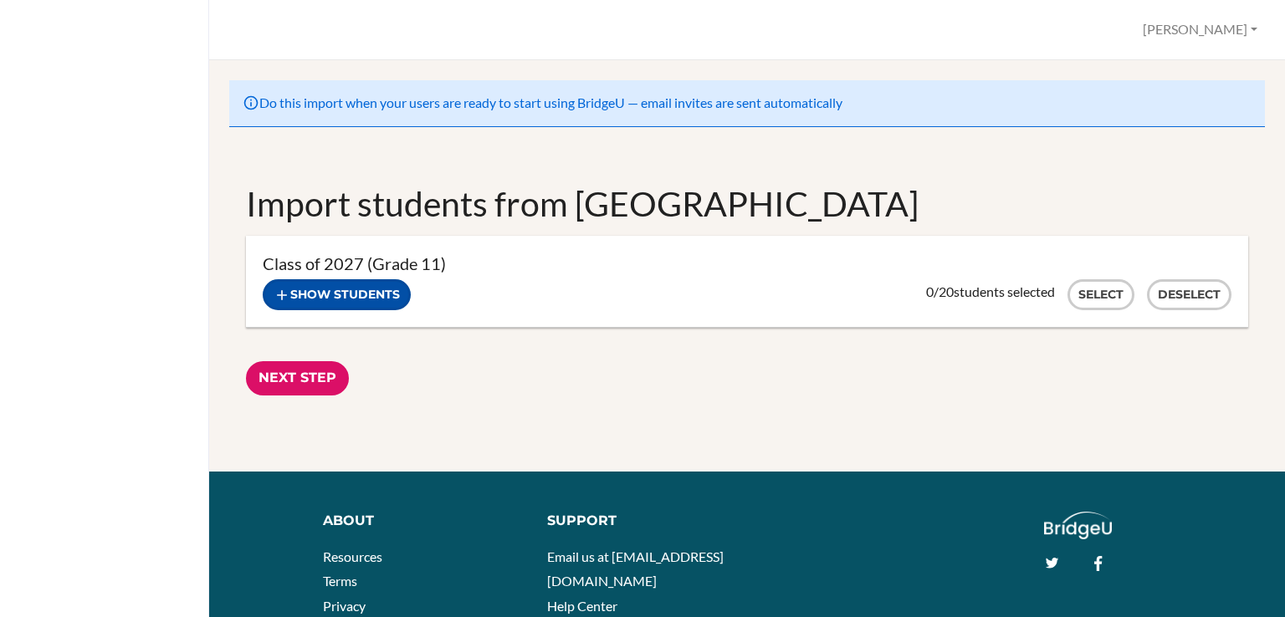
click at [391, 295] on button "Show students" at bounding box center [337, 294] width 148 height 31
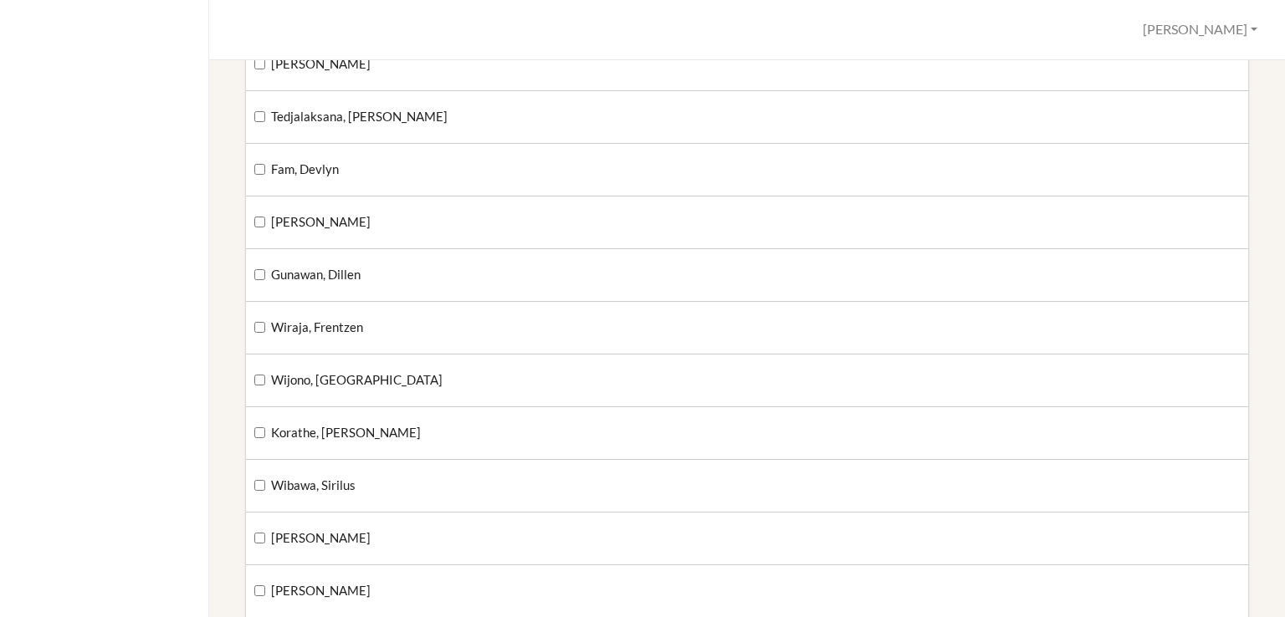
scroll to position [736, 0]
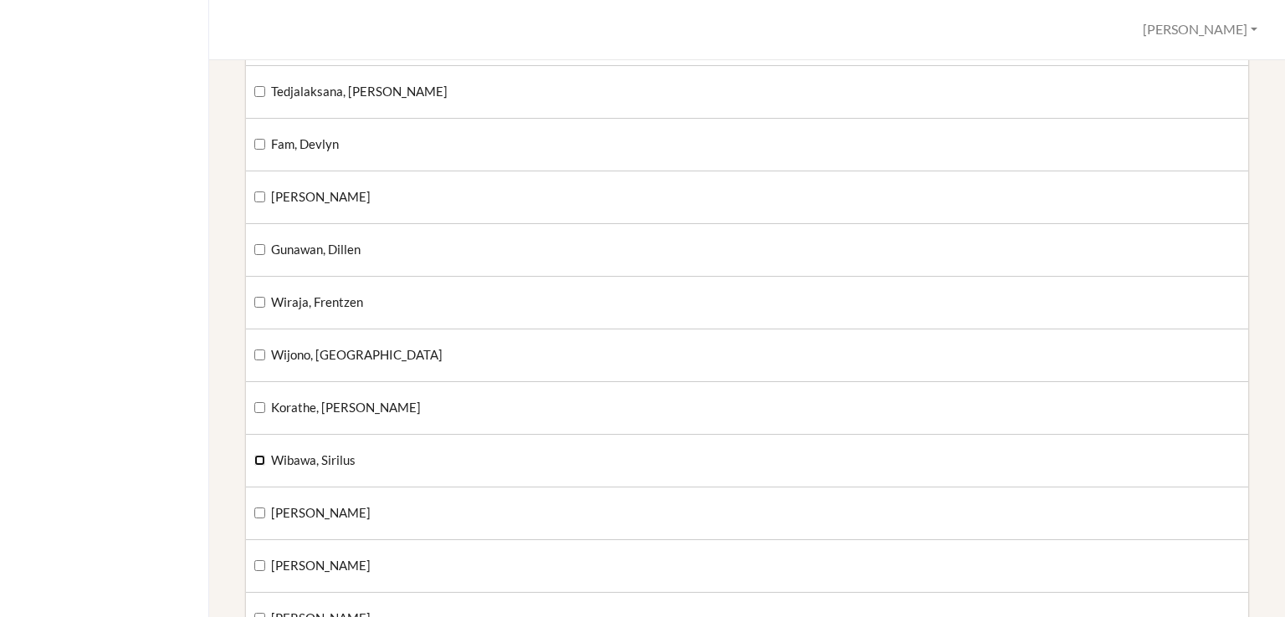
click at [257, 457] on input "Wibawa, Sirilus" at bounding box center [259, 460] width 11 height 11
checkbox input "true"
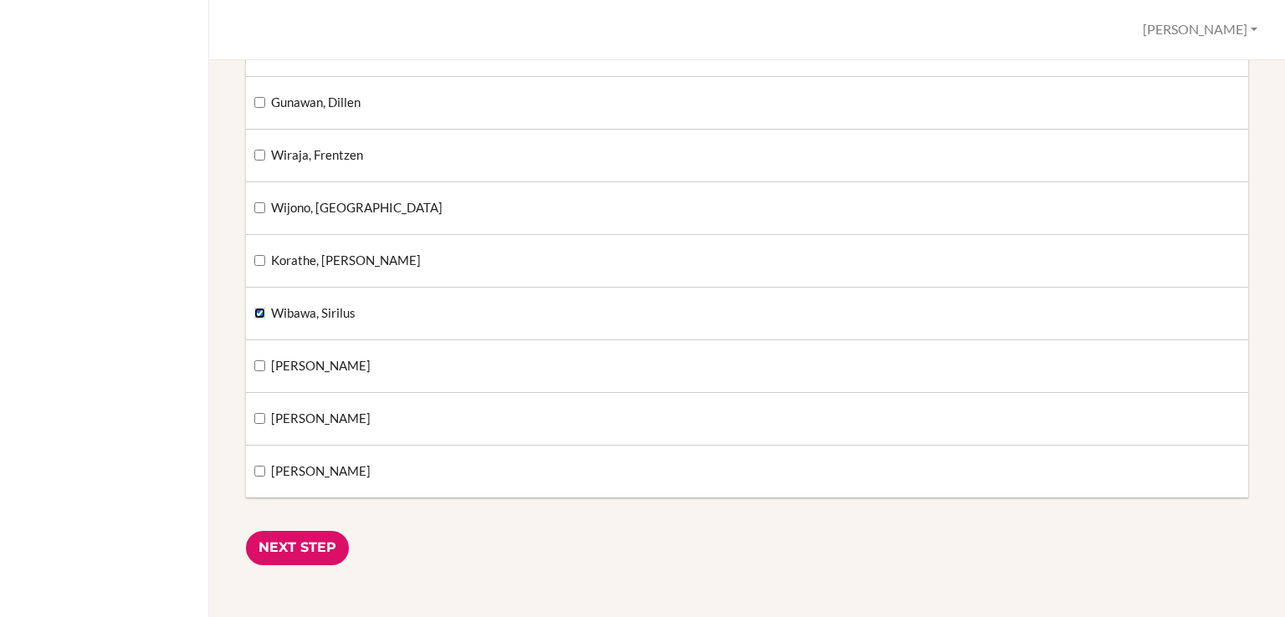
scroll to position [903, 0]
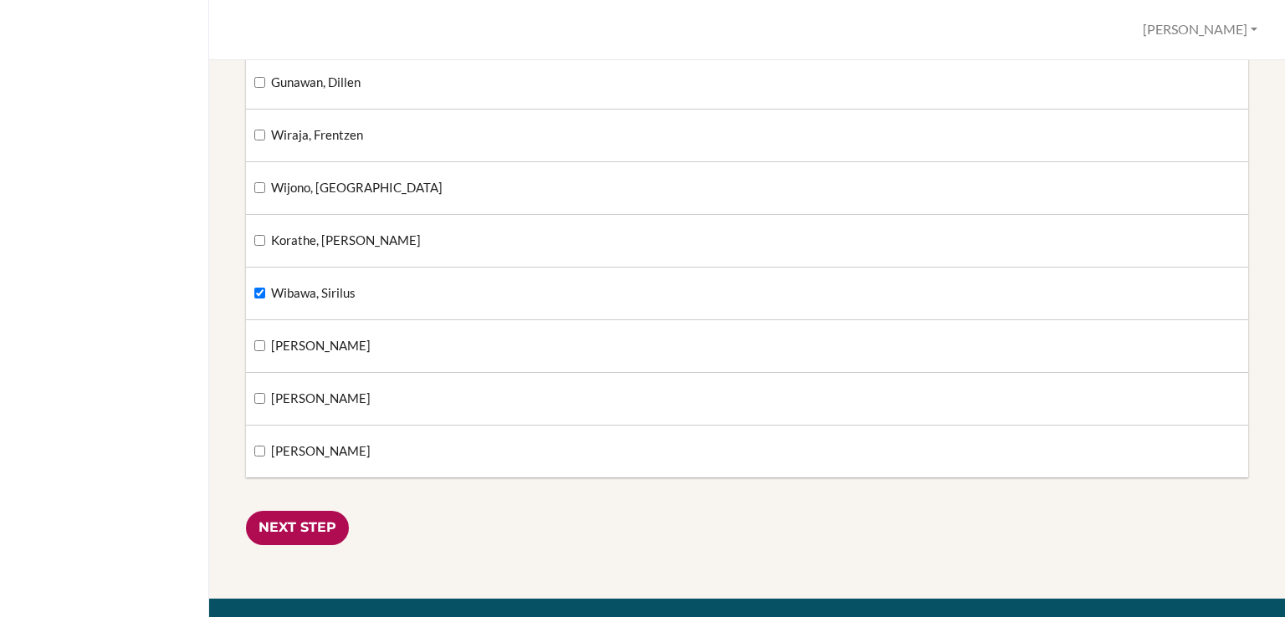
click at [289, 537] on input "Next Step" at bounding box center [297, 528] width 103 height 34
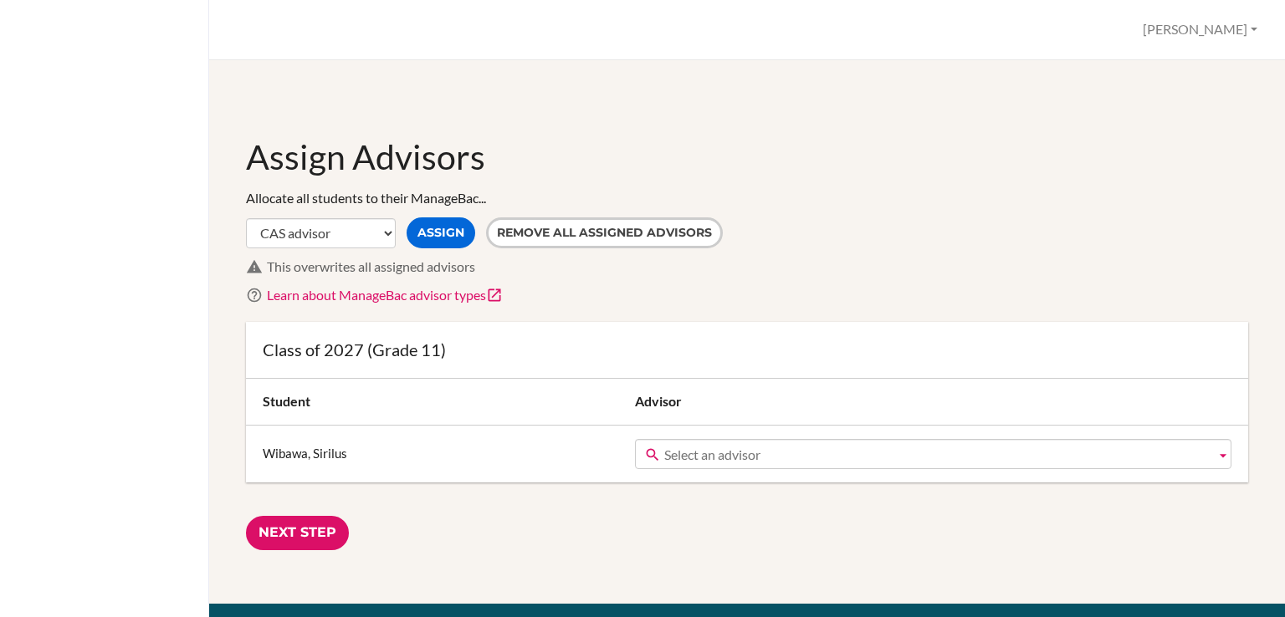
click at [715, 459] on span "Select an advisor" at bounding box center [936, 455] width 544 height 30
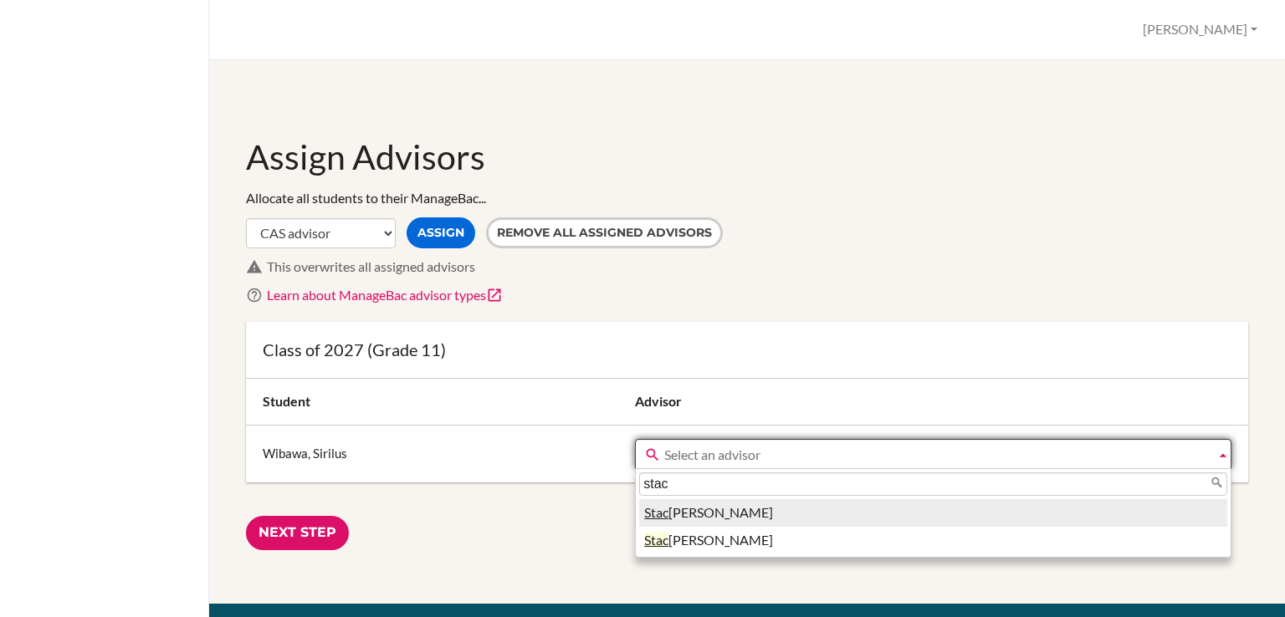
type input "stac"
click at [717, 515] on li "Stac [PERSON_NAME]" at bounding box center [933, 513] width 588 height 28
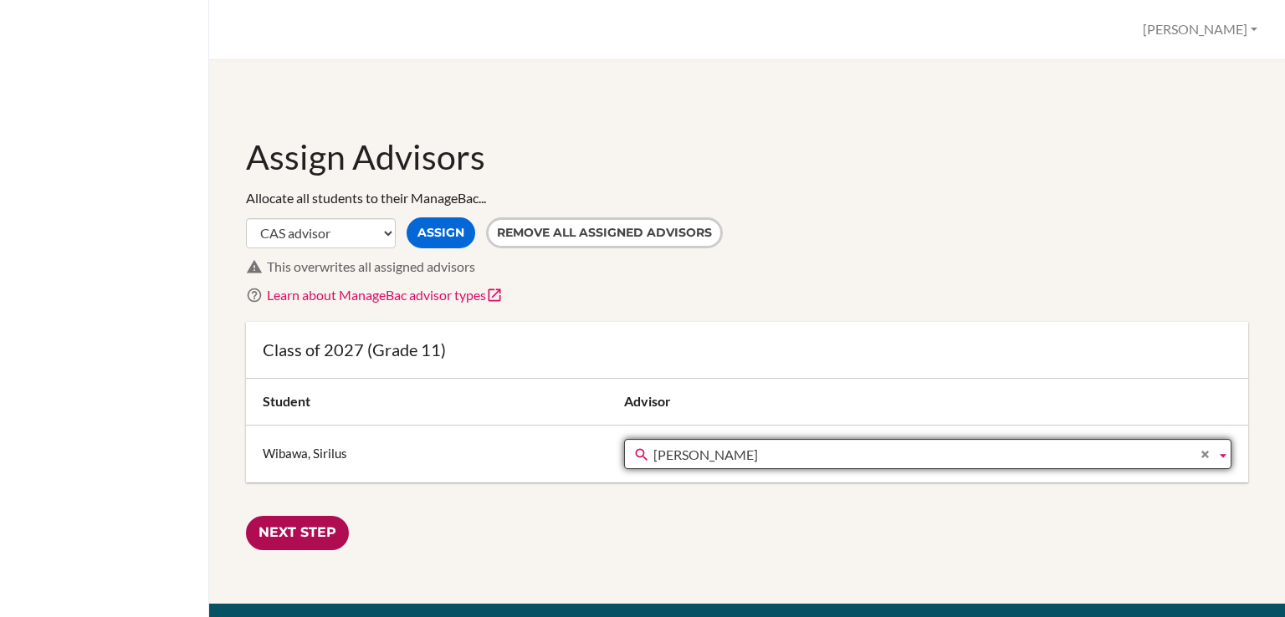
click at [294, 537] on input "Next Step" at bounding box center [297, 533] width 103 height 34
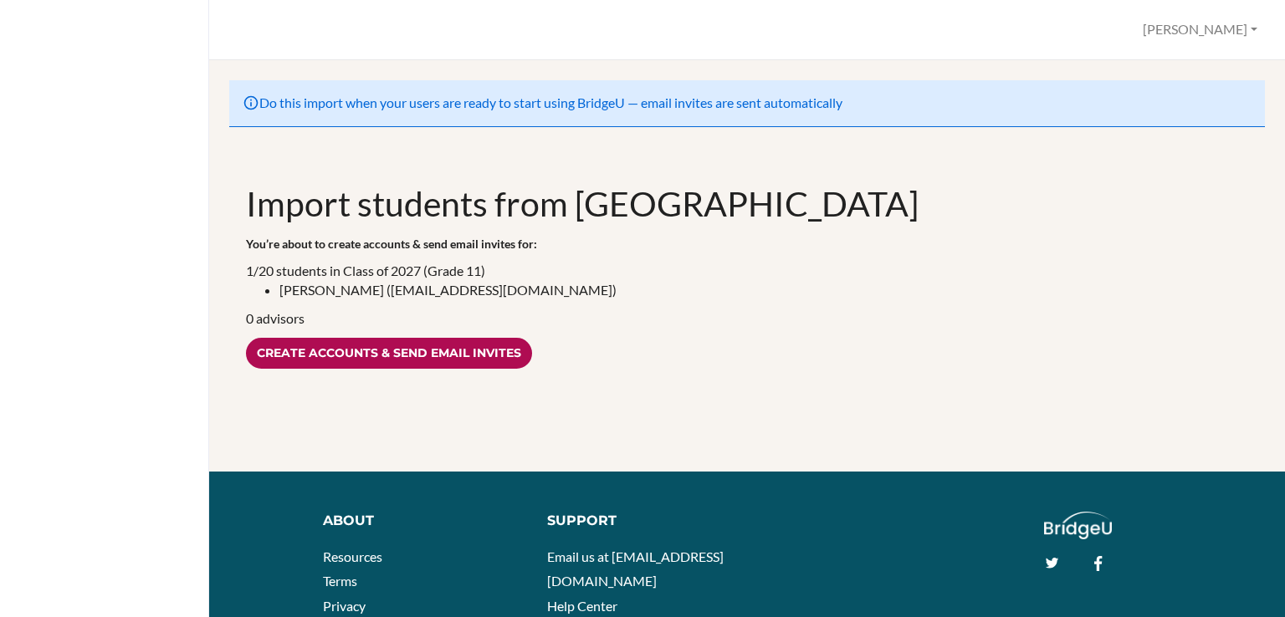
click at [393, 350] on input "Create accounts & send email invites" at bounding box center [389, 353] width 286 height 31
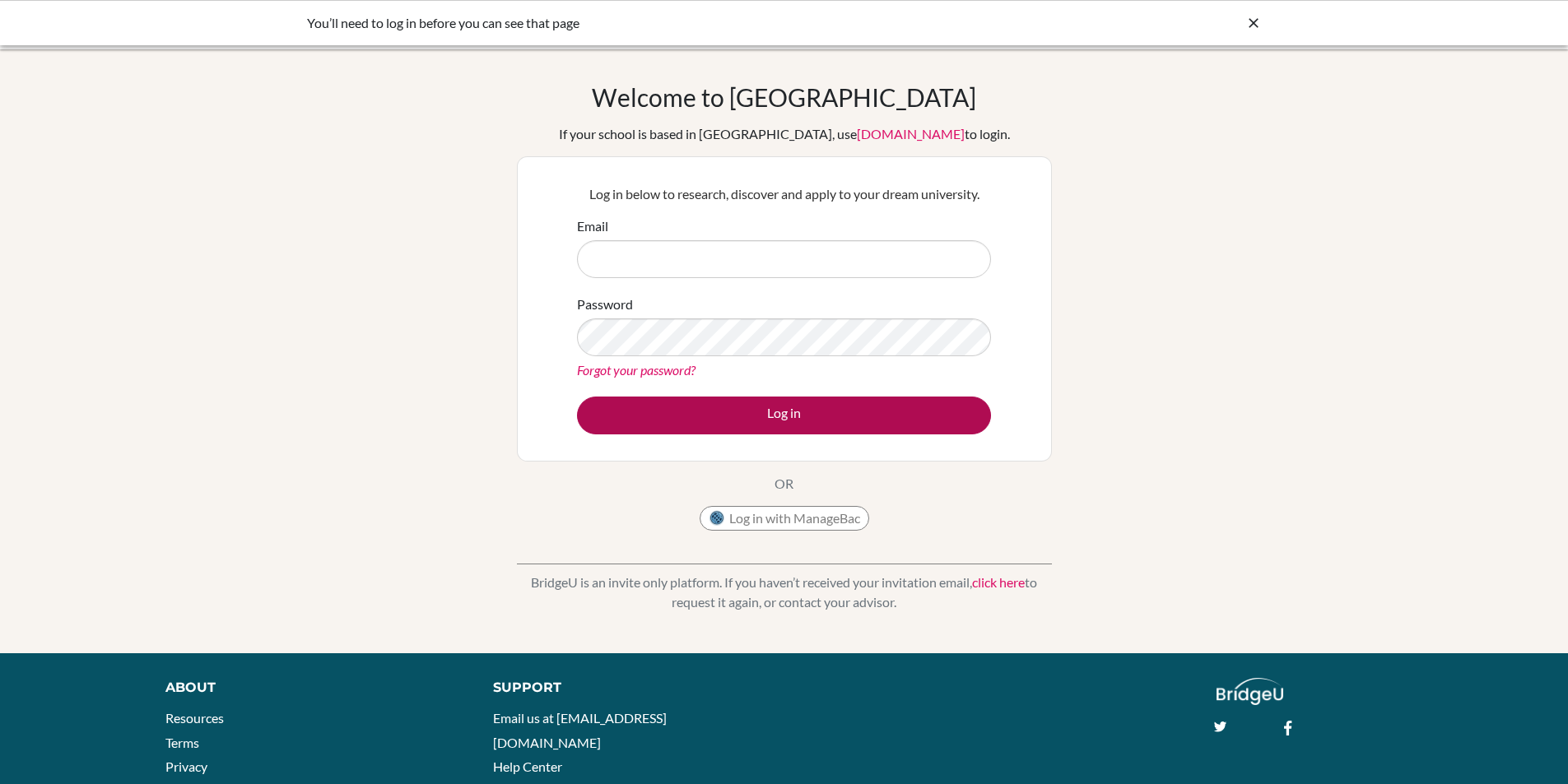
type input "[PERSON_NAME][EMAIL_ADDRESS][PERSON_NAME][DOMAIN_NAME]"
click at [783, 418] on button "Log in" at bounding box center [784, 415] width 414 height 37
